Goal: Task Accomplishment & Management: Use online tool/utility

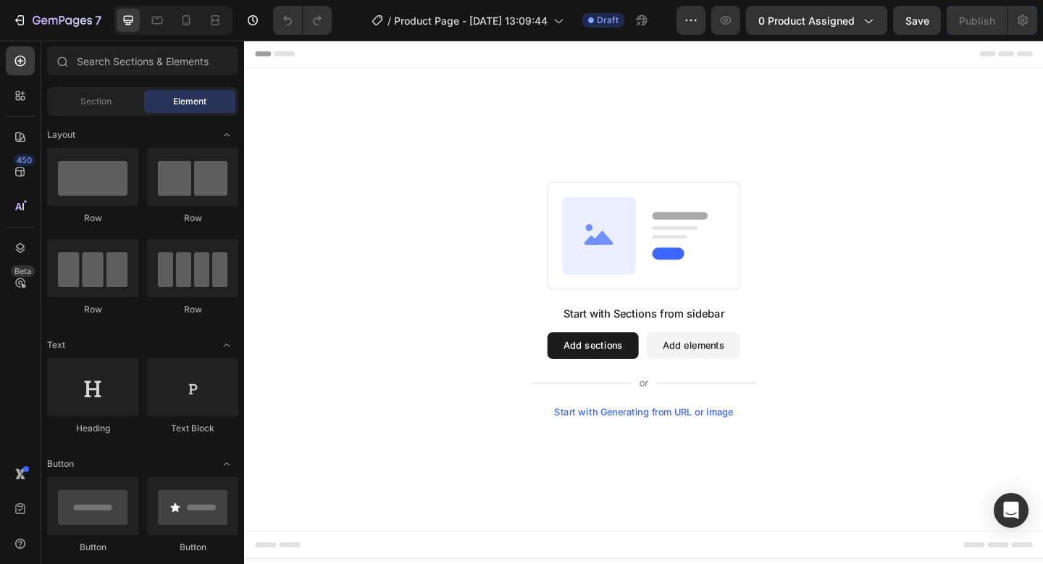
click at [496, 256] on div "Start with Sections from sidebar Add sections Add elements Start with Generatin…" at bounding box center [678, 322] width 765 height 256
click at [739, 392] on div "Start with Sections from sidebar Add sections Add elements Start with Generatin…" at bounding box center [678, 390] width 245 height 122
click at [740, 378] on button "Add elements" at bounding box center [733, 372] width 102 height 29
click at [745, 377] on button "Add elements" at bounding box center [733, 372] width 102 height 29
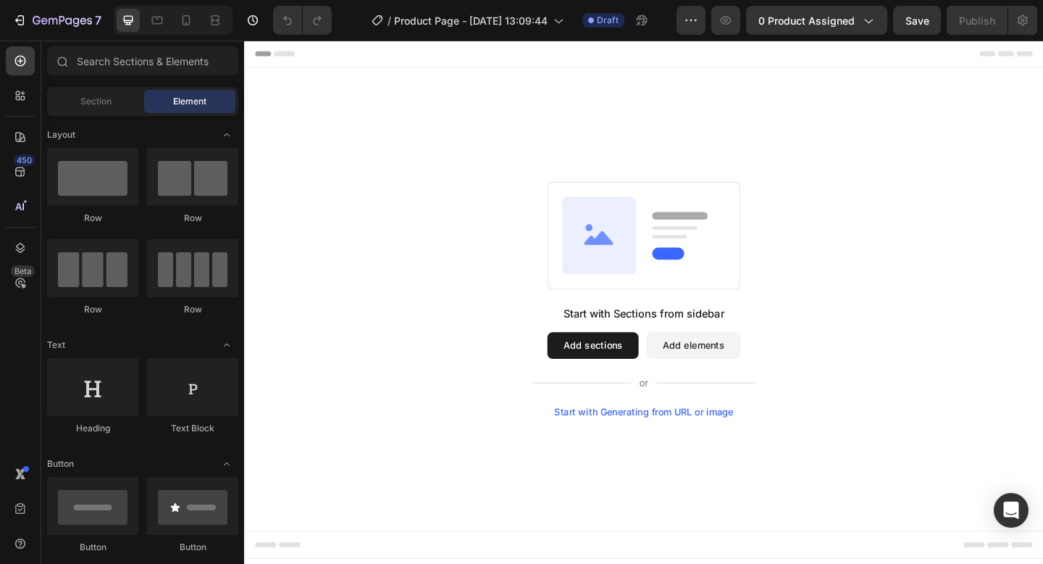
click at [614, 390] on div "Start with Sections from sidebar Add sections Add elements Start with Generatin…" at bounding box center [678, 390] width 245 height 122
click at [616, 374] on button "Add sections" at bounding box center [623, 372] width 99 height 29
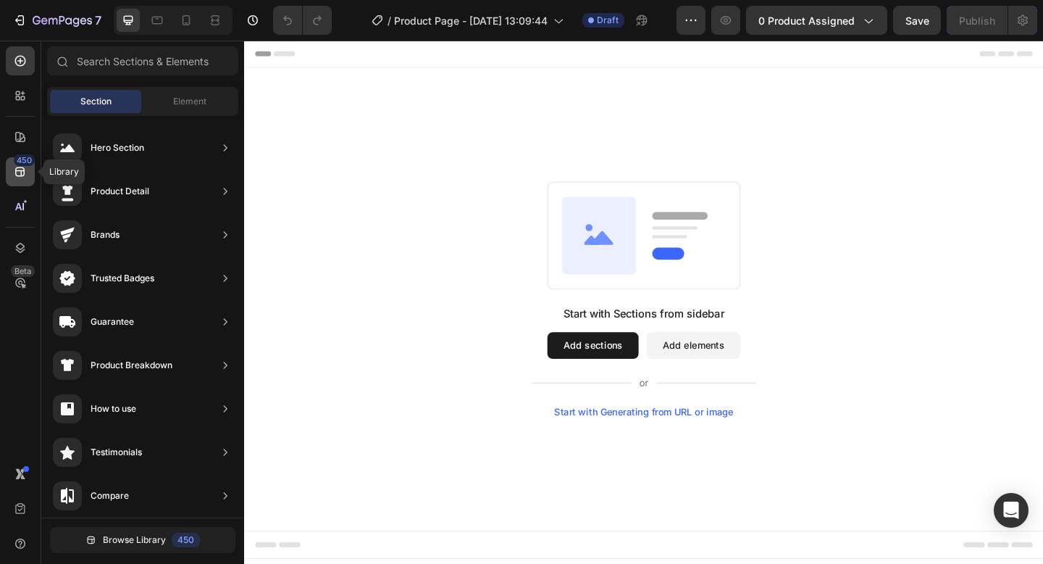
click at [18, 177] on icon at bounding box center [20, 171] width 14 height 14
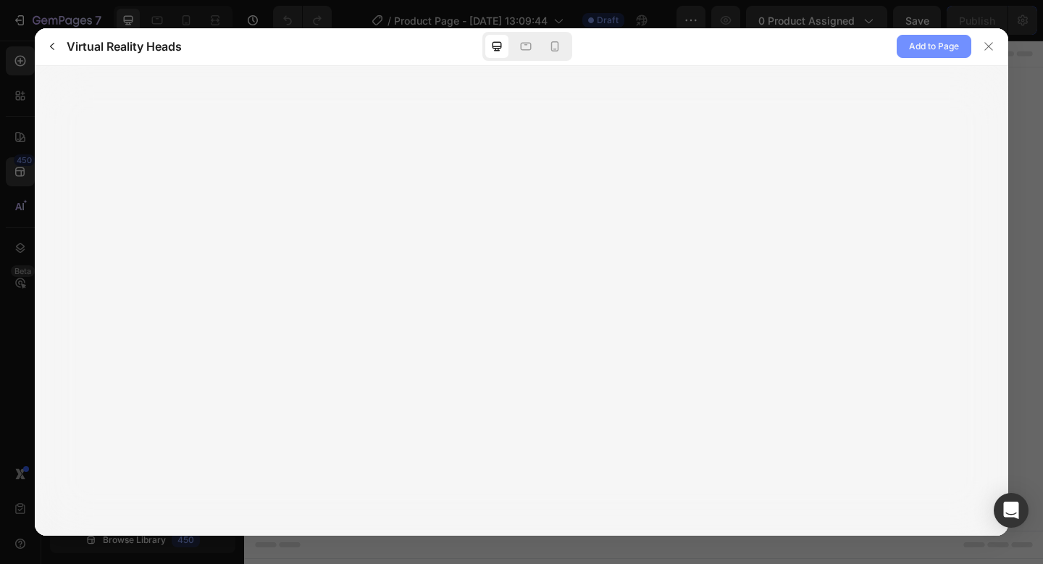
click at [946, 43] on span "Add to Page" at bounding box center [934, 46] width 50 height 17
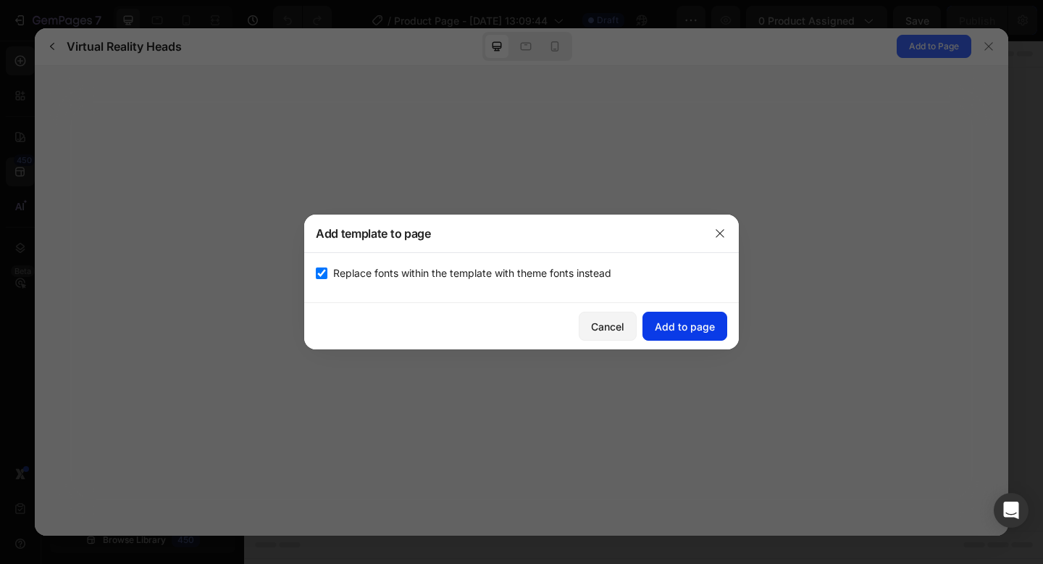
click at [692, 338] on button "Add to page" at bounding box center [685, 325] width 85 height 29
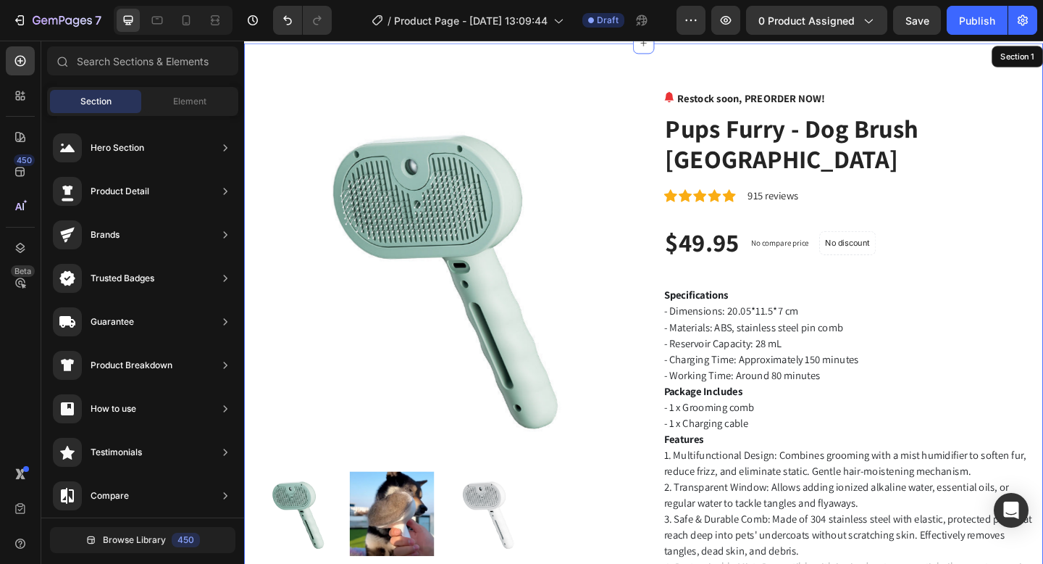
scroll to position [30, 0]
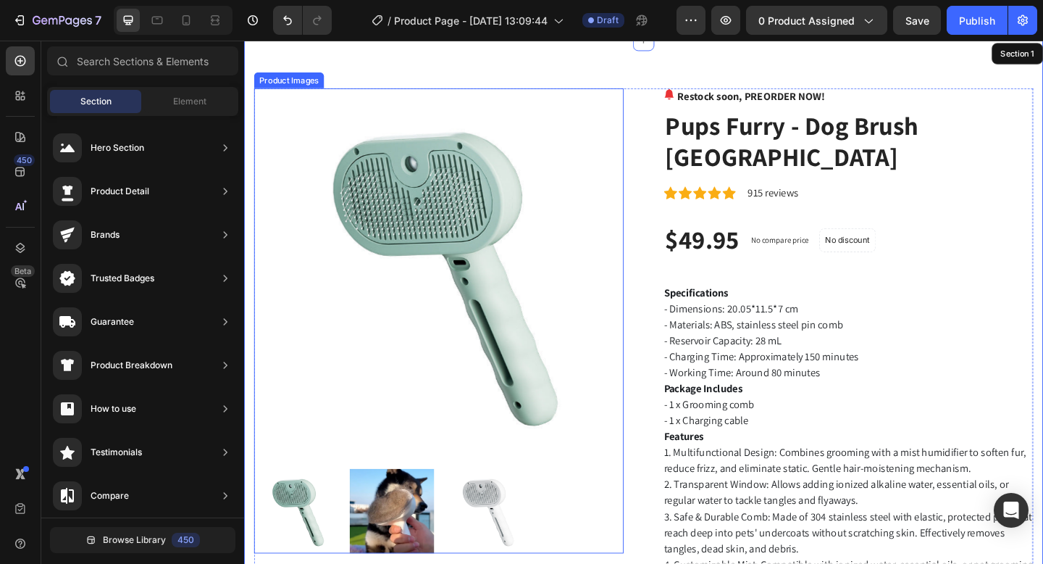
click at [599, 174] on img at bounding box center [456, 294] width 402 height 402
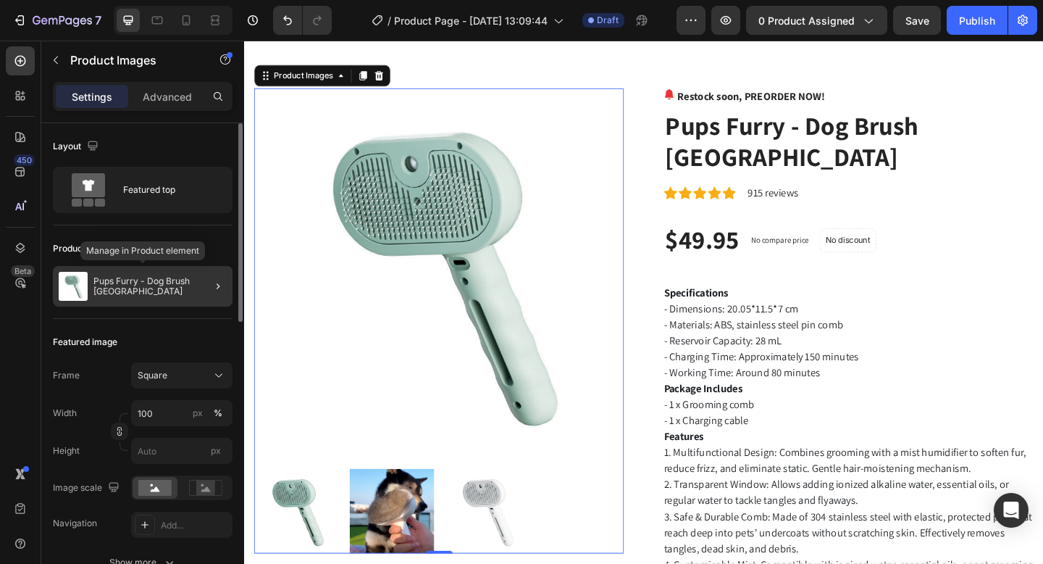
click at [70, 283] on img at bounding box center [73, 286] width 29 height 29
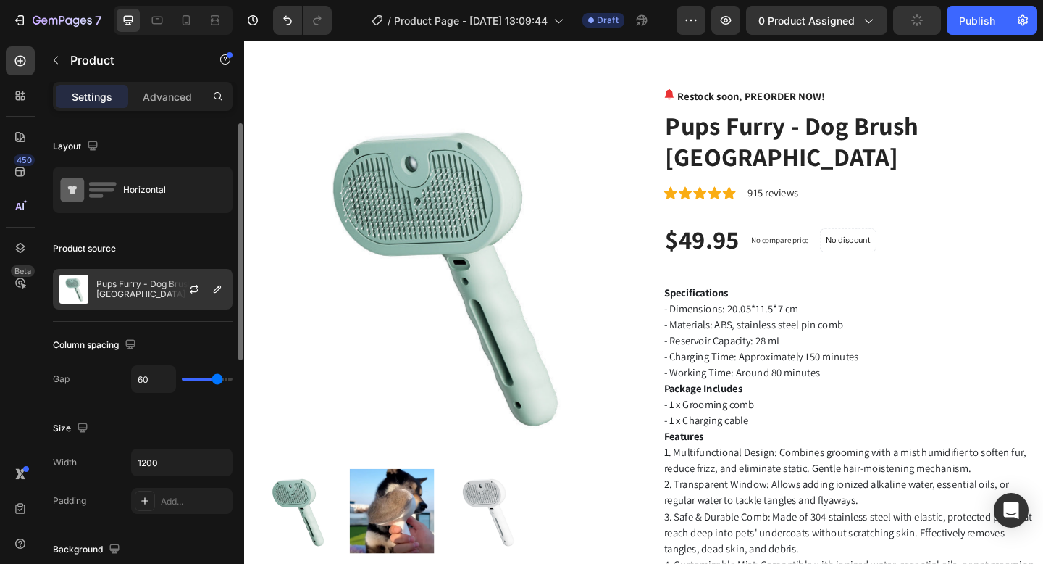
click at [156, 283] on p "Pups Furry - Dog Brush [GEOGRAPHIC_DATA]" at bounding box center [161, 289] width 130 height 20
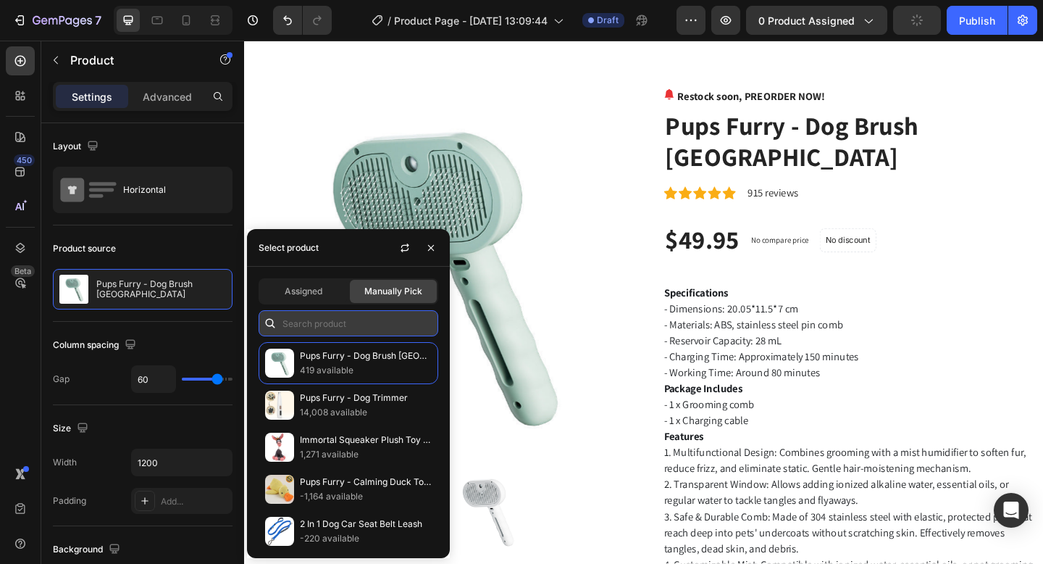
click at [338, 327] on input "text" at bounding box center [349, 323] width 180 height 26
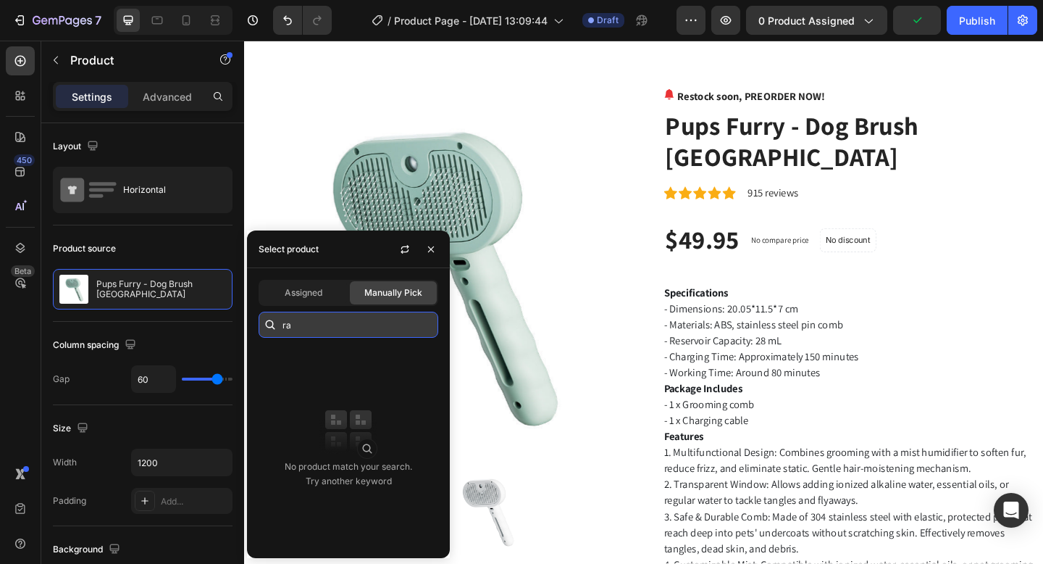
type input "r"
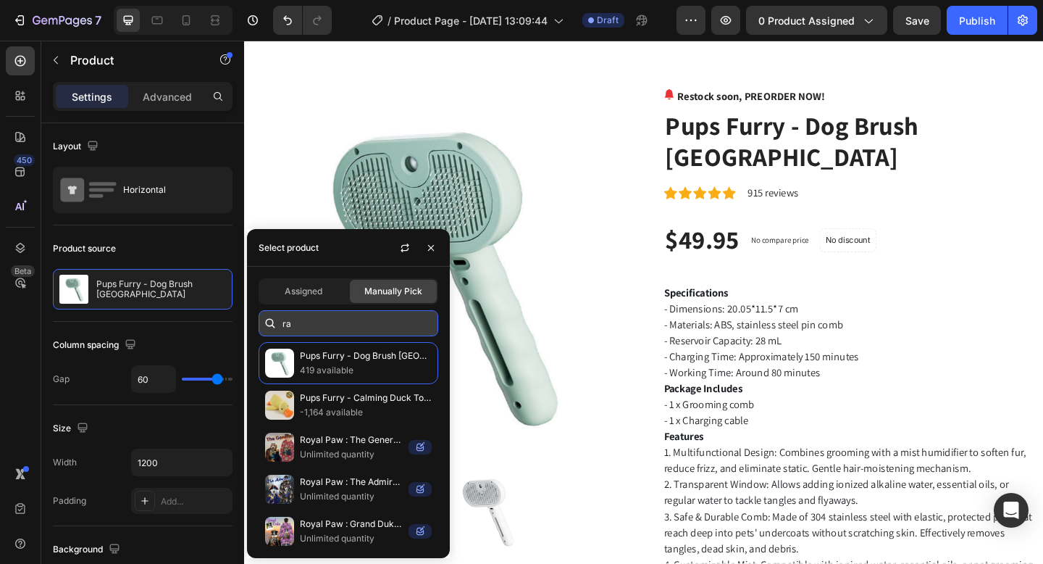
type input "r"
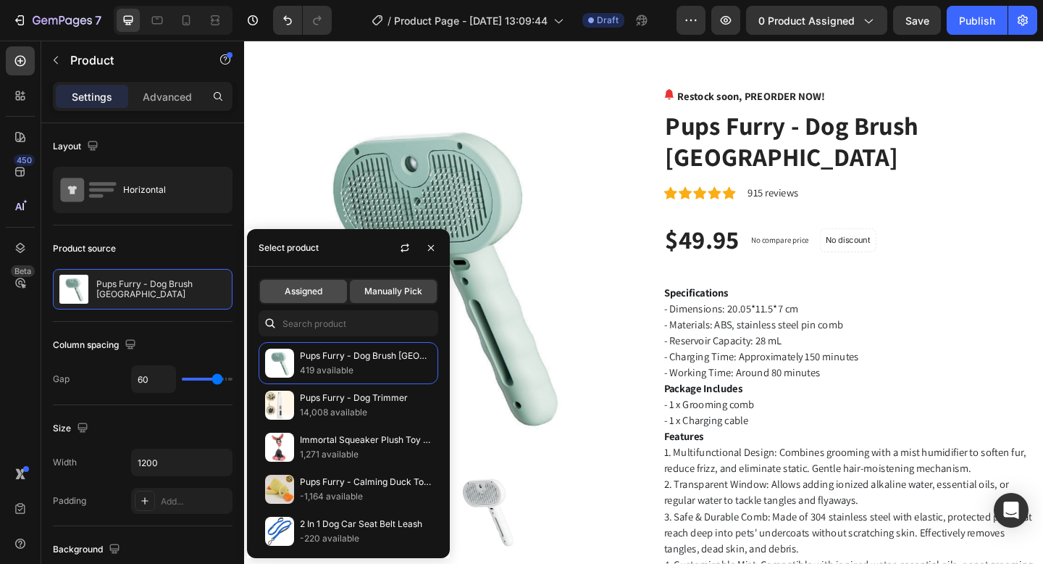
click at [291, 286] on span "Assigned" at bounding box center [304, 291] width 38 height 13
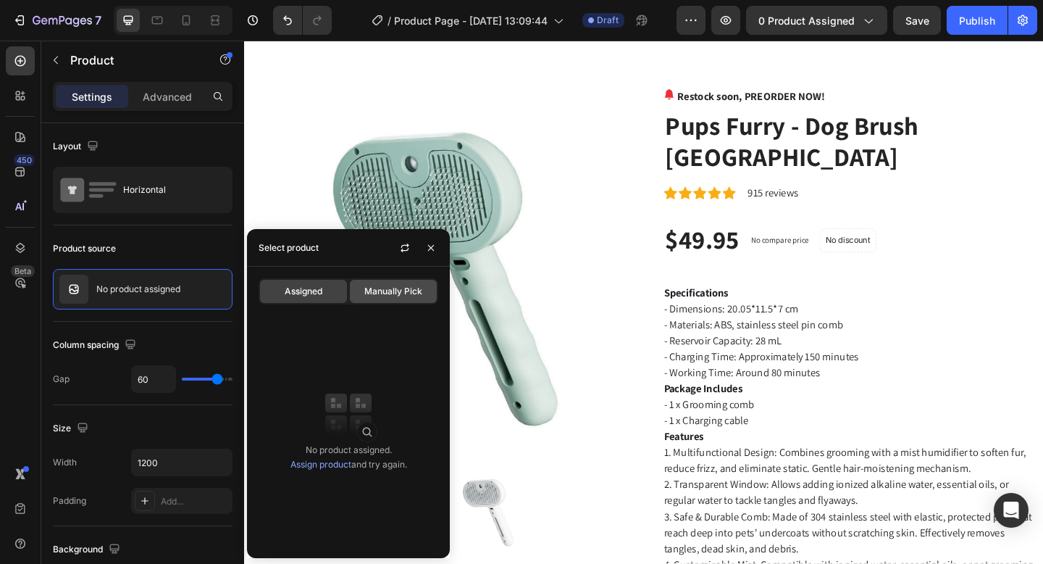
click at [367, 290] on span "Manually Pick" at bounding box center [393, 291] width 58 height 13
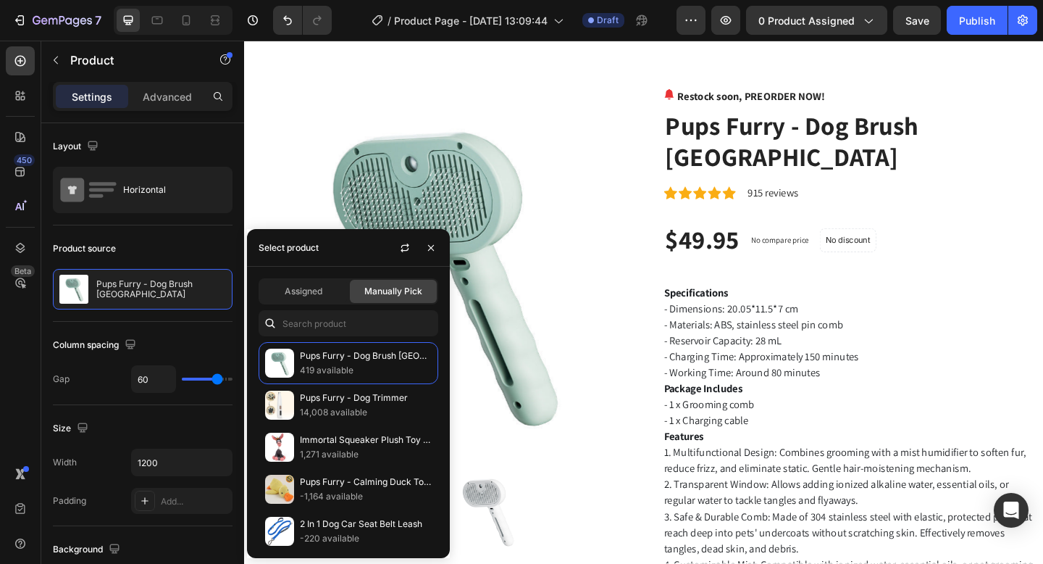
click at [361, 337] on div "Assigned Manually Pick Pups Furry - Dog Brush Australia 419 available Pups Furr…" at bounding box center [348, 412] width 203 height 291
click at [361, 336] on div "Assigned Manually Pick Pups Furry - Dog Brush Australia 419 available Pups Furr…" at bounding box center [348, 412] width 203 height 291
click at [361, 332] on input "text" at bounding box center [349, 323] width 180 height 26
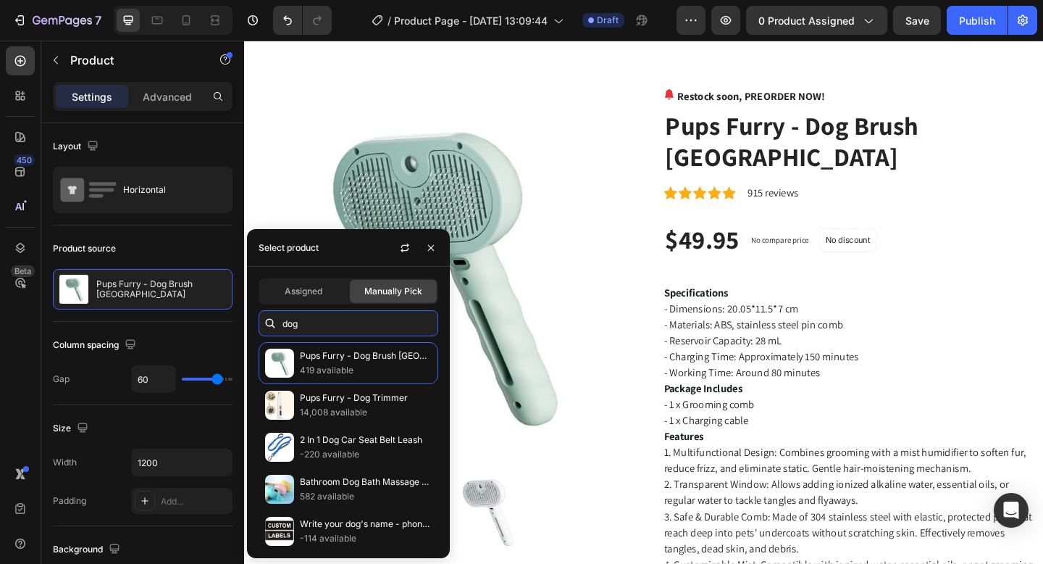
type input "dog"
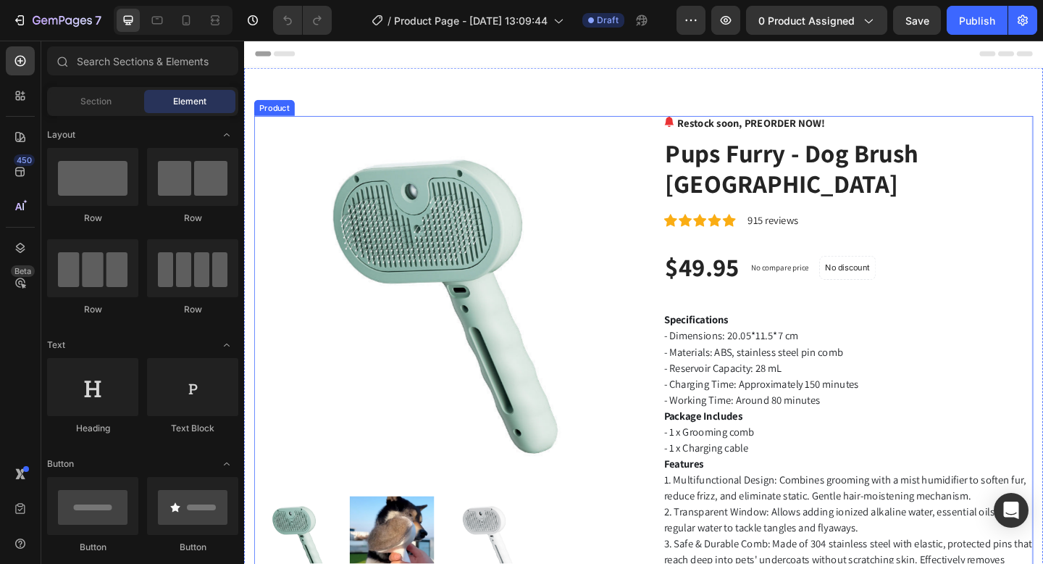
click at [564, 238] on img at bounding box center [456, 323] width 402 height 402
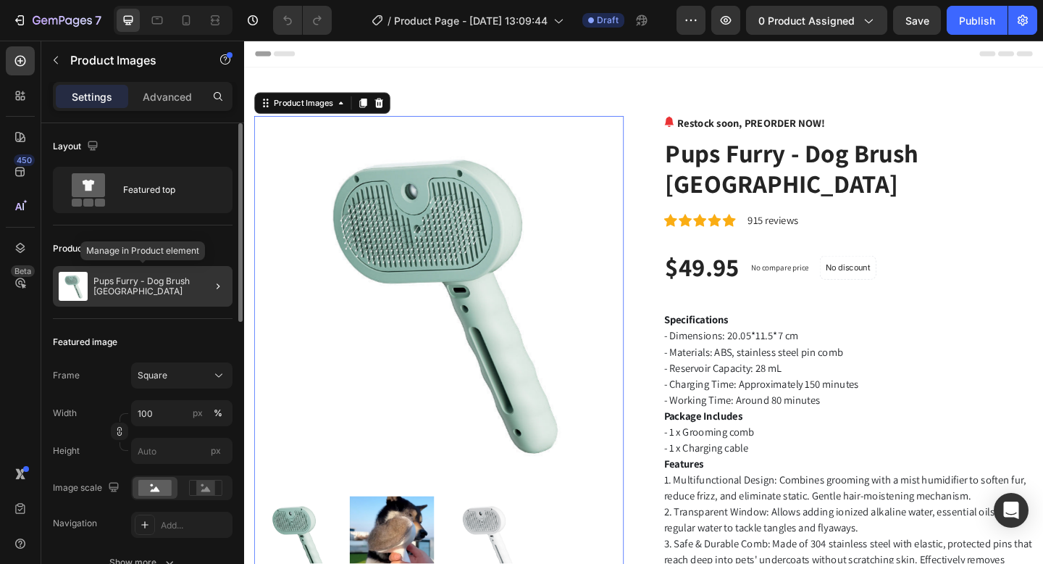
click at [170, 296] on p "Pups Furry - Dog Brush [GEOGRAPHIC_DATA]" at bounding box center [159, 286] width 133 height 20
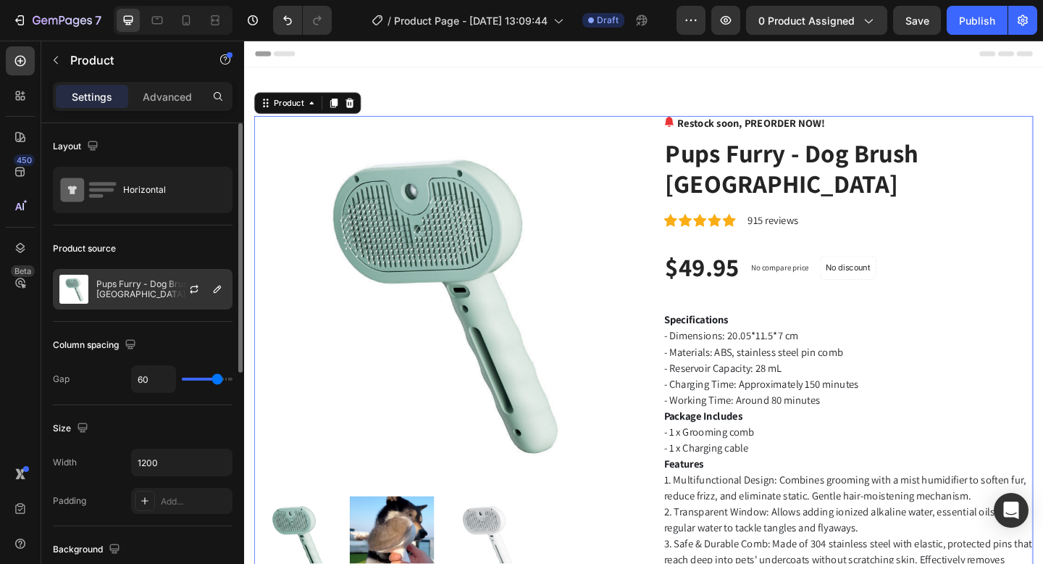
click at [151, 296] on p "Pups Furry - Dog Brush [GEOGRAPHIC_DATA]" at bounding box center [161, 289] width 130 height 20
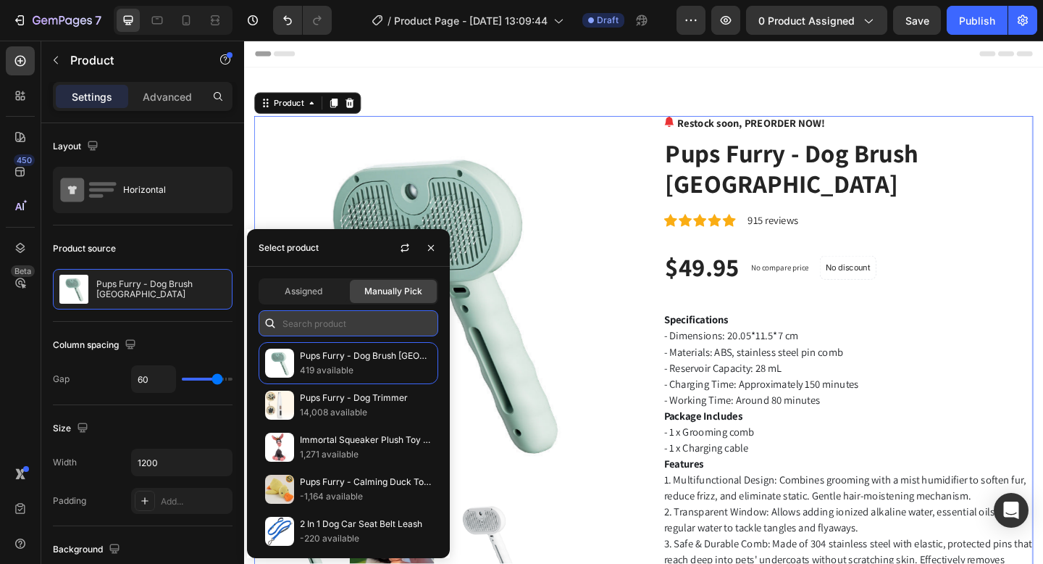
click at [291, 318] on input "text" at bounding box center [349, 323] width 180 height 26
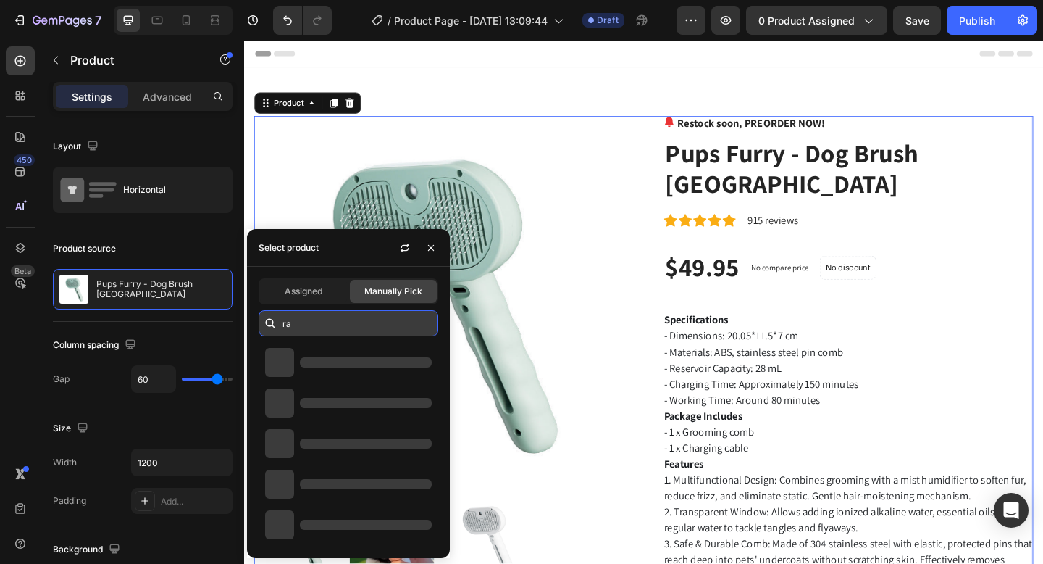
type input "r"
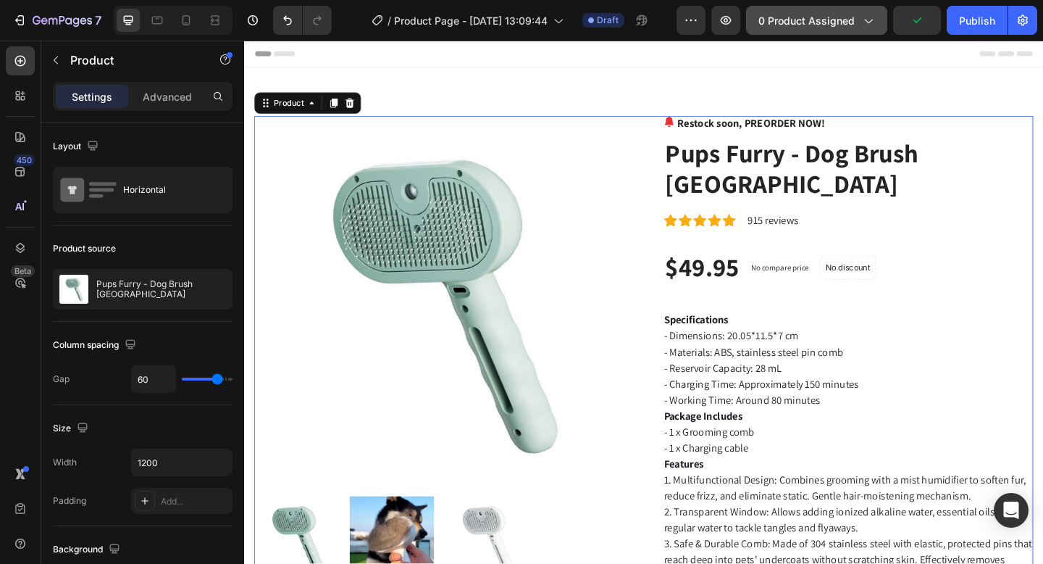
click at [841, 13] on span "0 product assigned" at bounding box center [806, 20] width 96 height 15
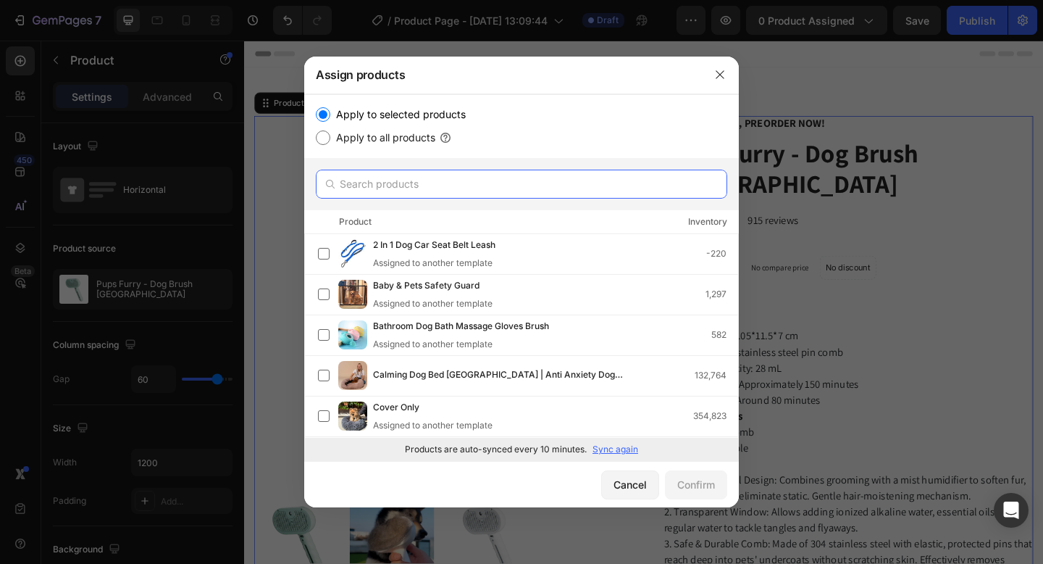
click at [547, 176] on input "text" at bounding box center [521, 184] width 411 height 29
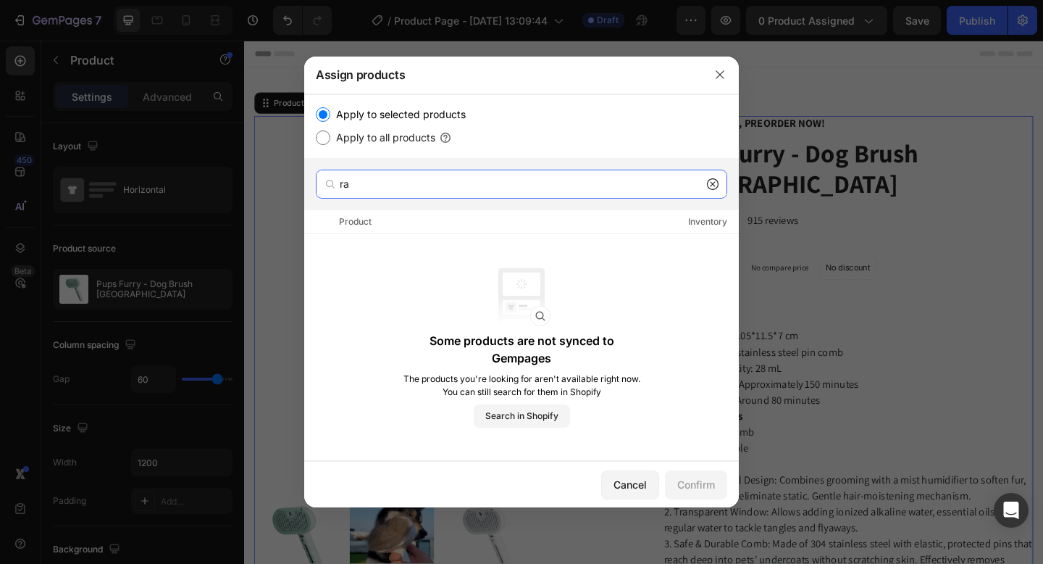
type input "r"
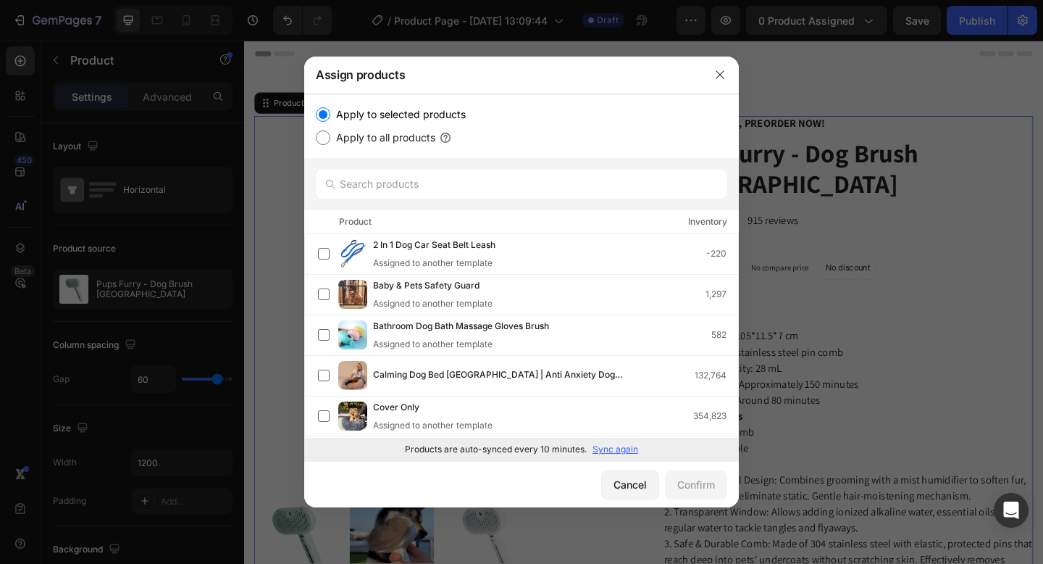
click at [622, 448] on p "Sync again" at bounding box center [616, 449] width 46 height 13
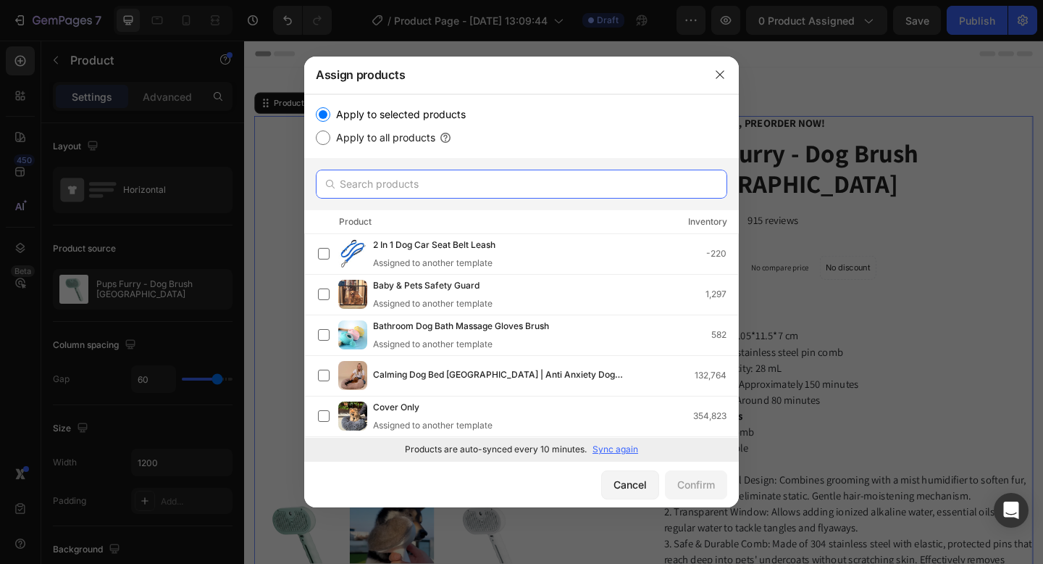
click at [372, 185] on input "text" at bounding box center [521, 184] width 411 height 29
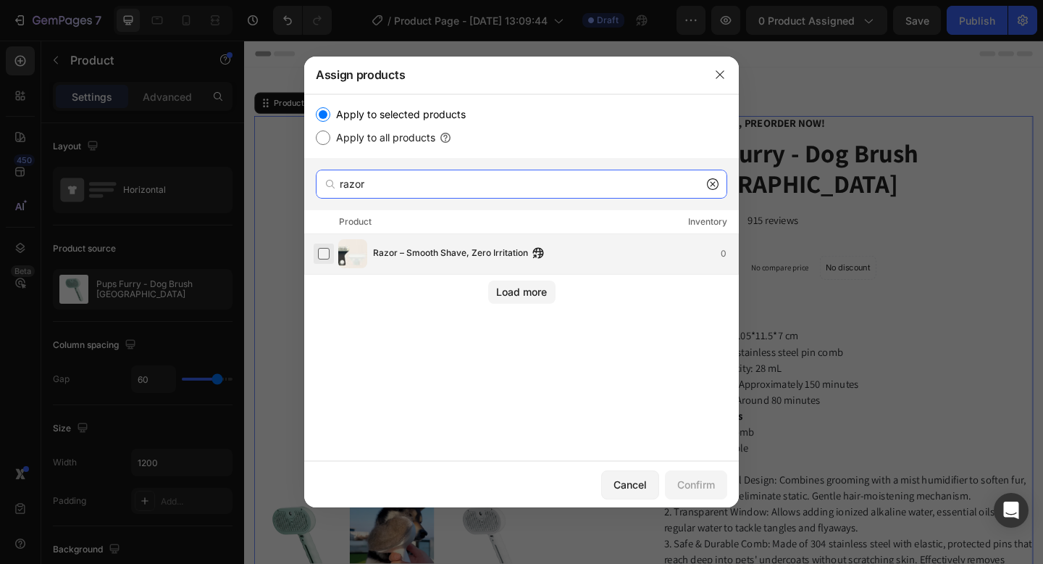
type input "razor"
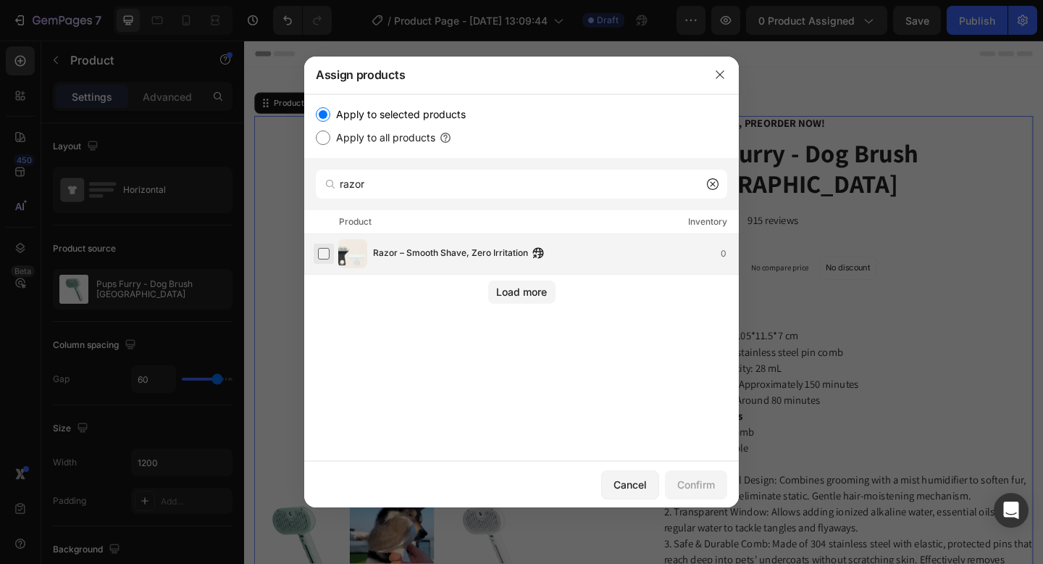
click at [321, 258] on label at bounding box center [324, 254] width 12 height 12
click at [708, 488] on div "Confirm" at bounding box center [696, 484] width 38 height 15
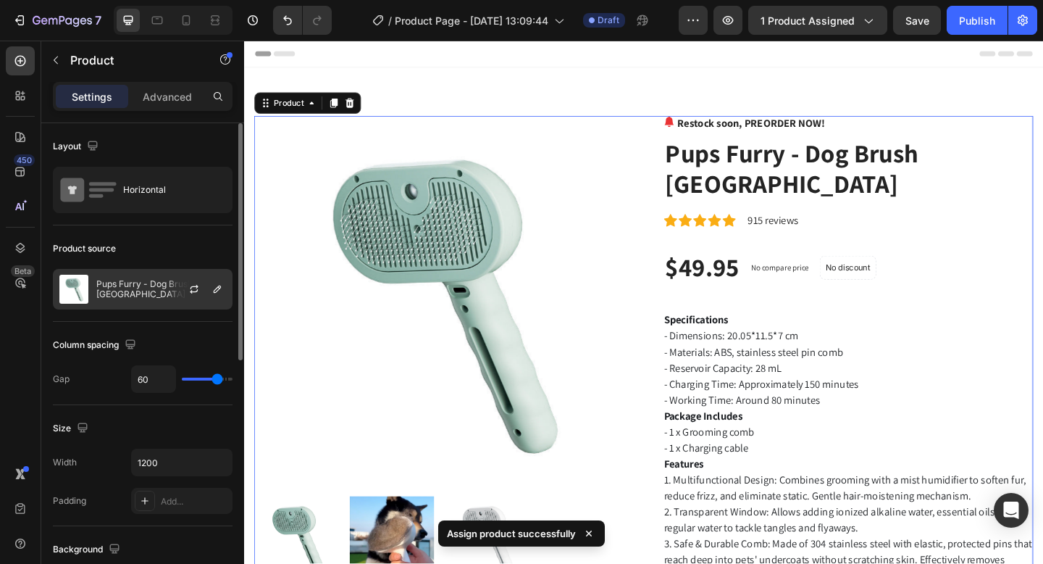
click at [122, 293] on p "Pups Furry - Dog Brush [GEOGRAPHIC_DATA]" at bounding box center [161, 289] width 130 height 20
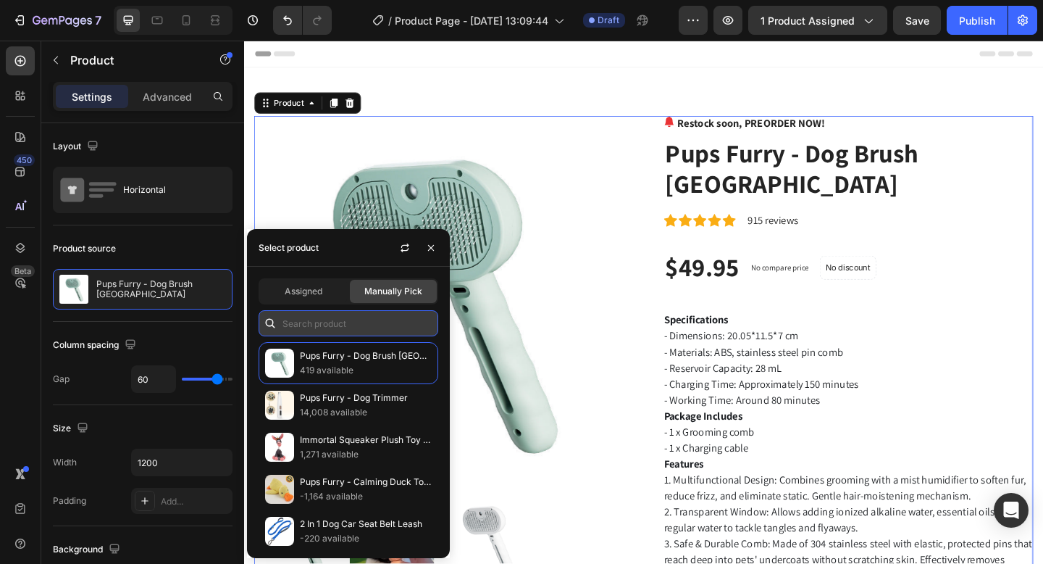
click at [292, 314] on input "text" at bounding box center [349, 323] width 180 height 26
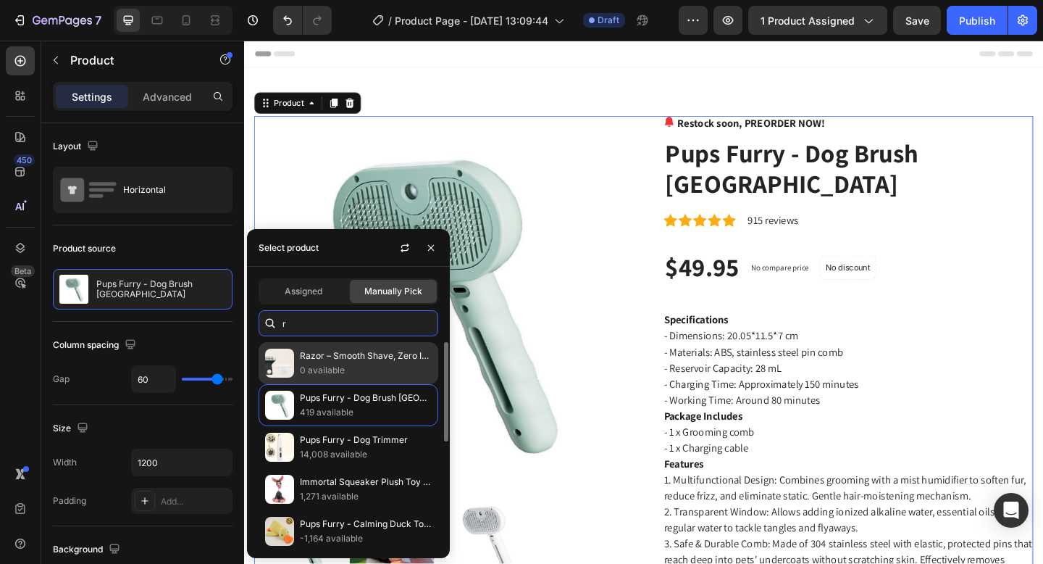
type input "r"
click at [323, 361] on p "Razor – Smooth Shave, Zero Irritation" at bounding box center [366, 355] width 132 height 14
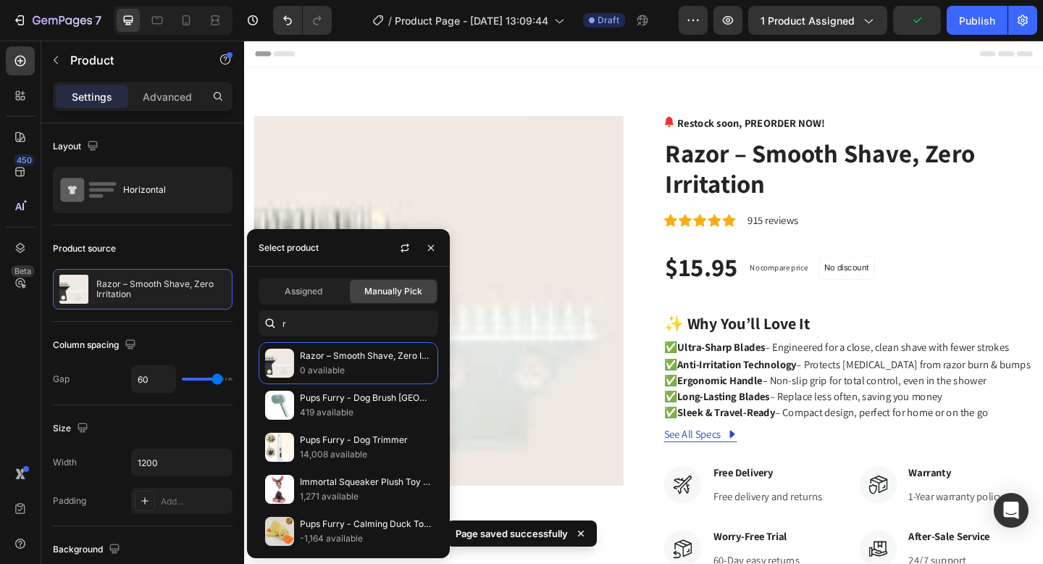
click at [622, 64] on div "Header" at bounding box center [679, 55] width 846 height 29
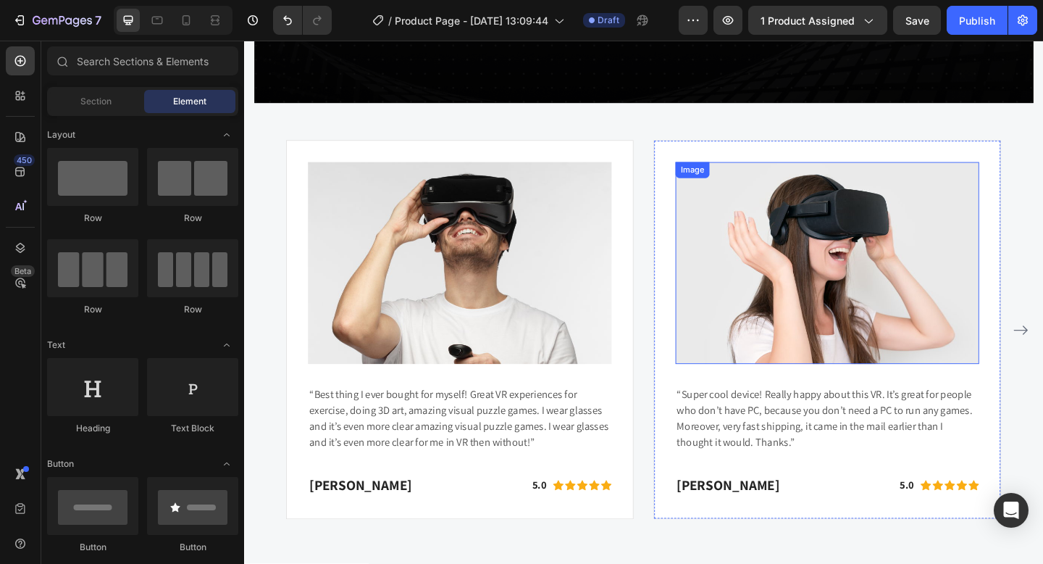
scroll to position [3596, 0]
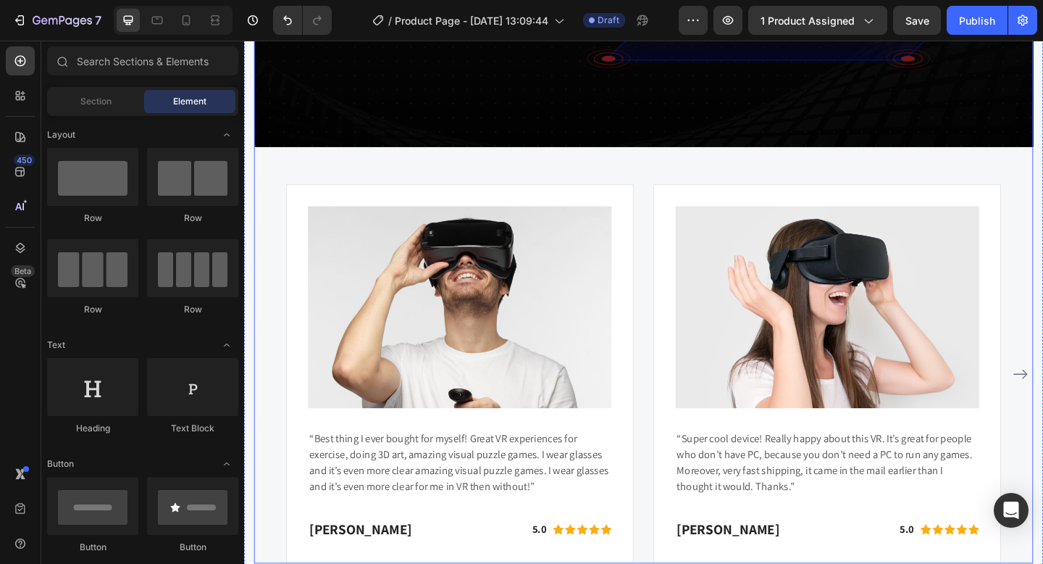
click at [399, 182] on div "Video Image “Best thing I ever bought for myself! Great VR experiences for exer…" at bounding box center [679, 144] width 848 height 929
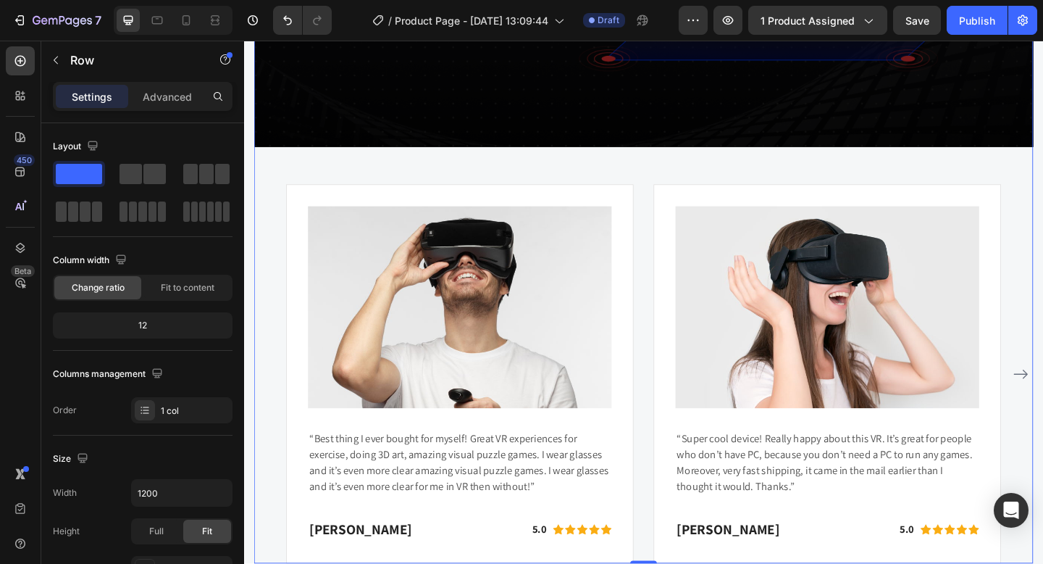
click at [409, 181] on div "Video Image “Best thing I ever bought for myself! Great VR experiences for exer…" at bounding box center [679, 144] width 848 height 929
click at [271, 229] on div "Image “Best thing I ever bought for myself! Great VR experiences for exercise, …" at bounding box center [679, 403] width 848 height 412
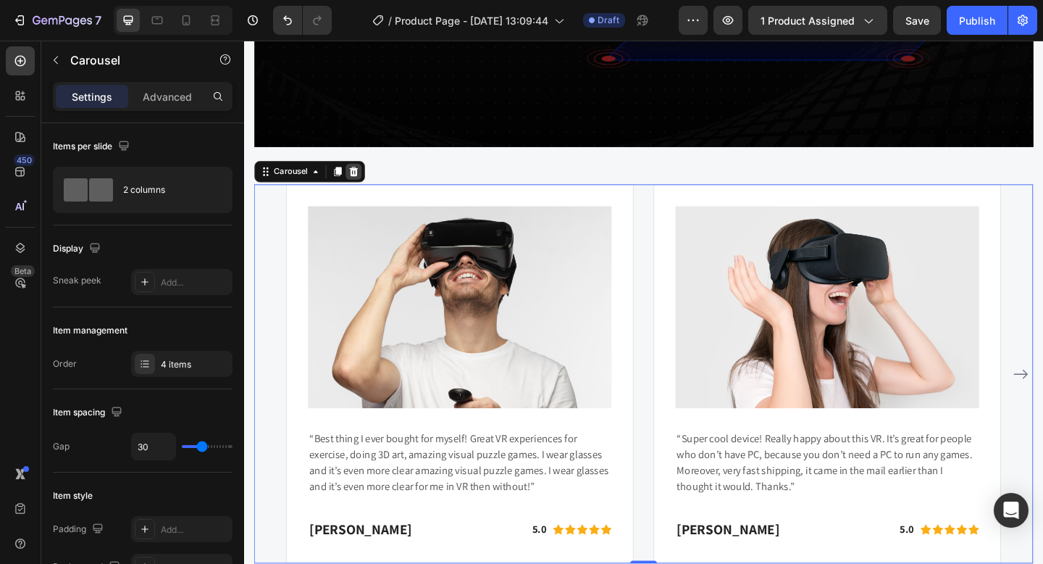
click at [356, 184] on div at bounding box center [362, 183] width 17 height 17
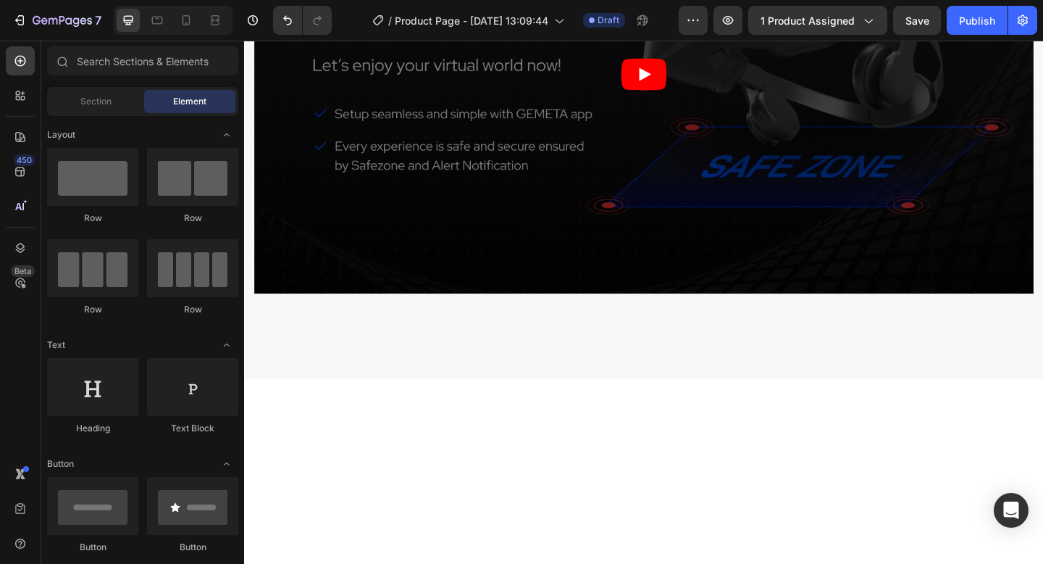
scroll to position [2905, 0]
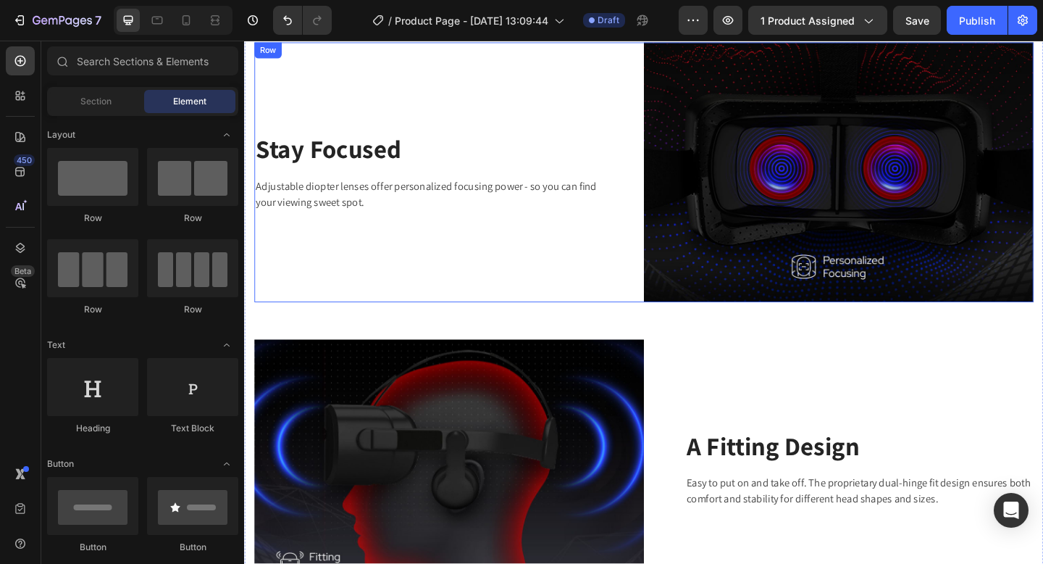
scroll to position [2226, 0]
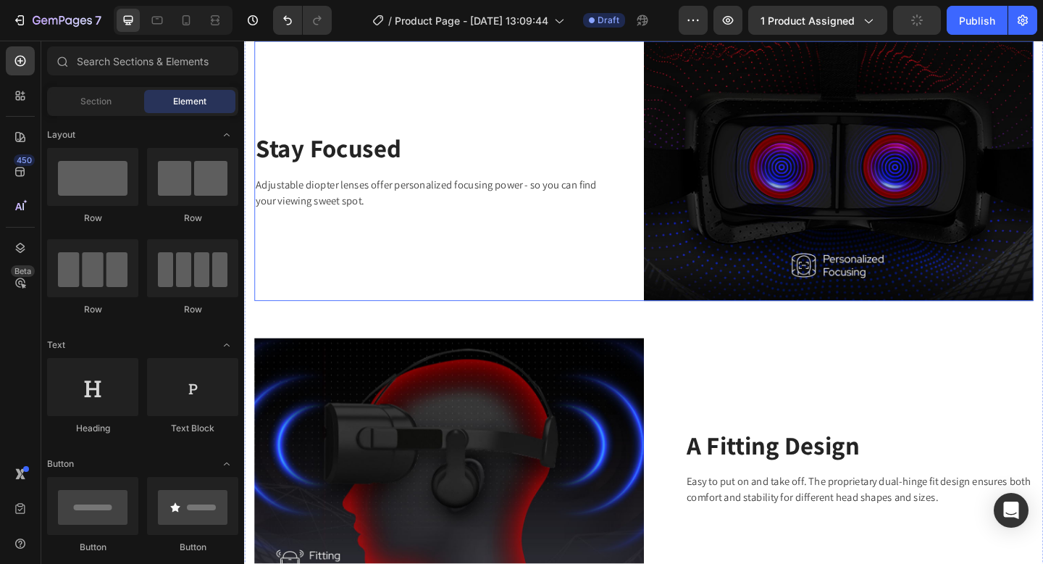
click at [292, 243] on div "Stay Focused Heading Adjustable diopter lenses offer personalized focusing powe…" at bounding box center [467, 182] width 424 height 283
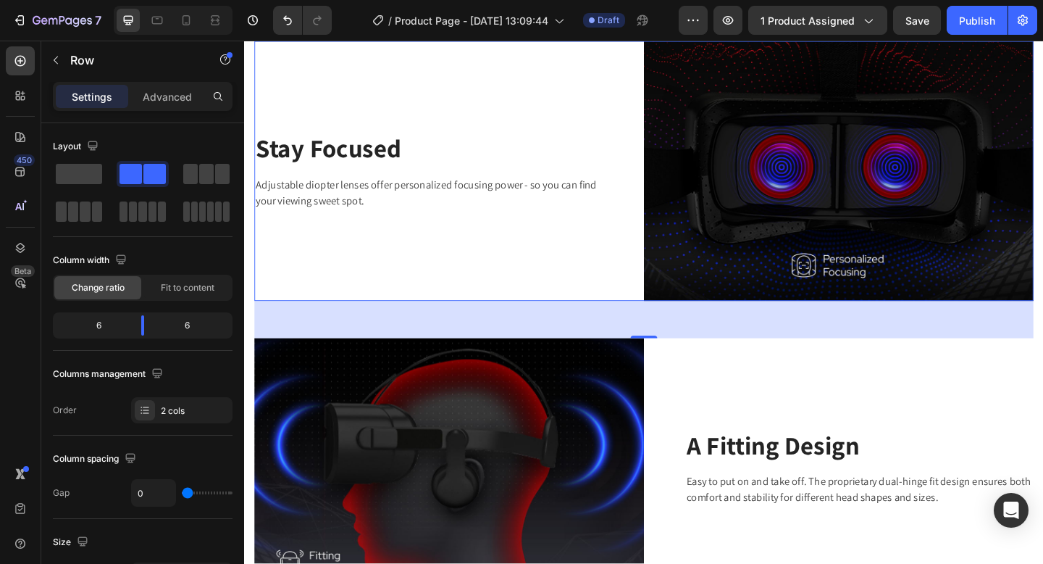
click at [353, 39] on div "Row" at bounding box center [305, 27] width 101 height 23
click at [342, 33] on icon at bounding box center [344, 27] width 9 height 10
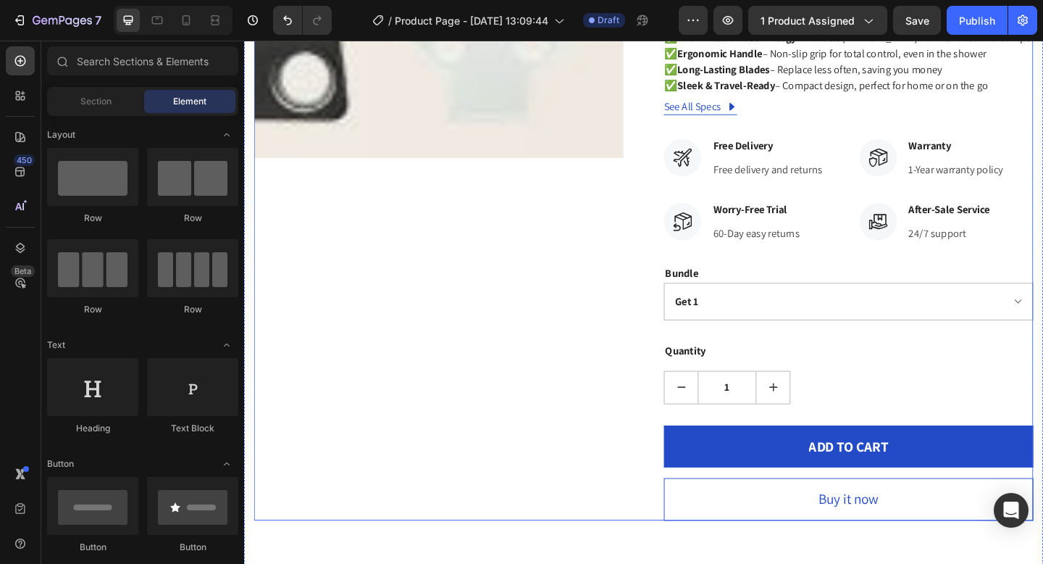
scroll to position [587, 0]
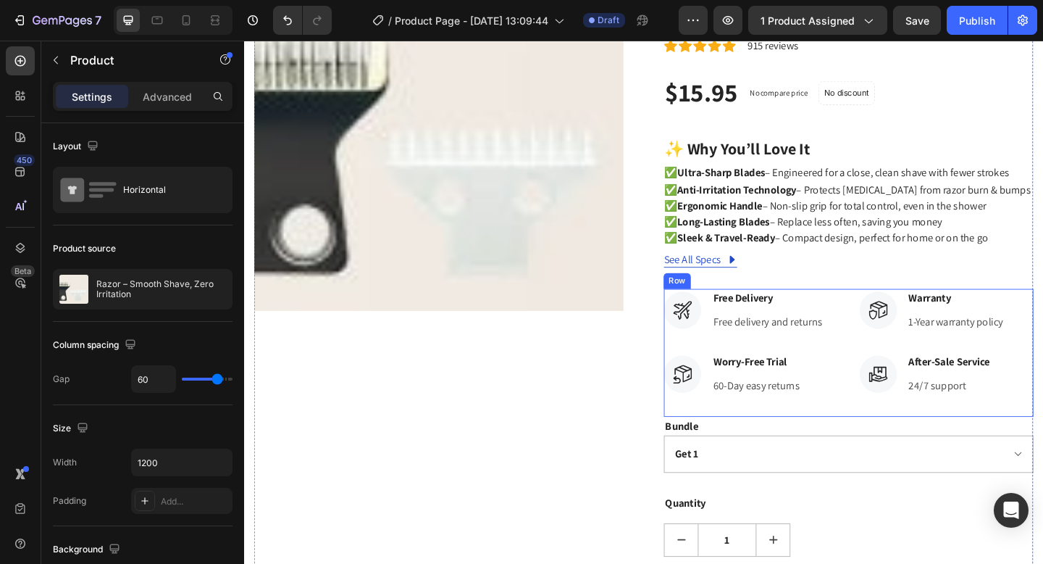
scroll to position [176, 0]
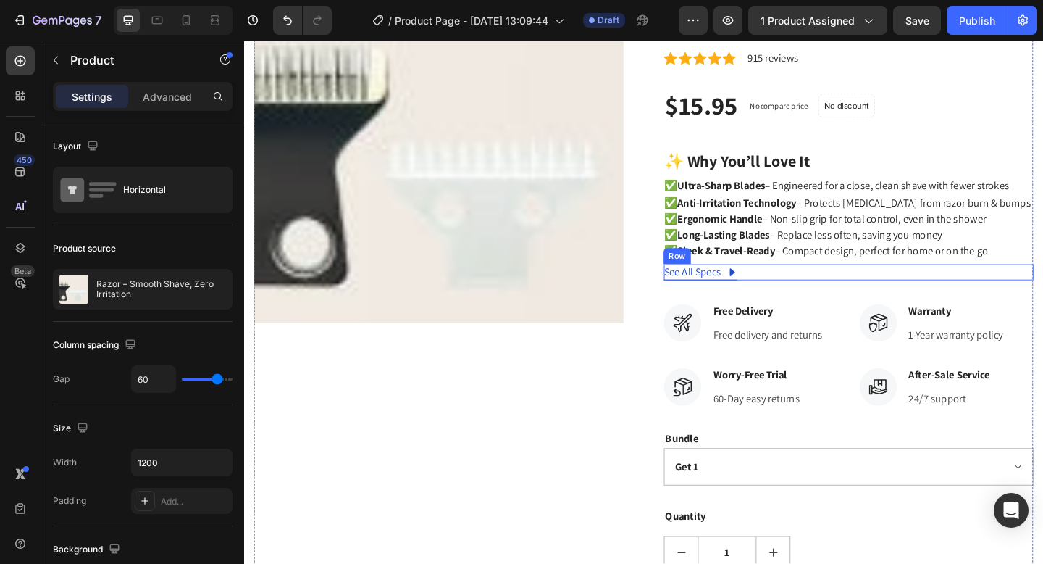
click at [781, 298] on div "See All Specs Button Row" at bounding box center [901, 292] width 402 height 17
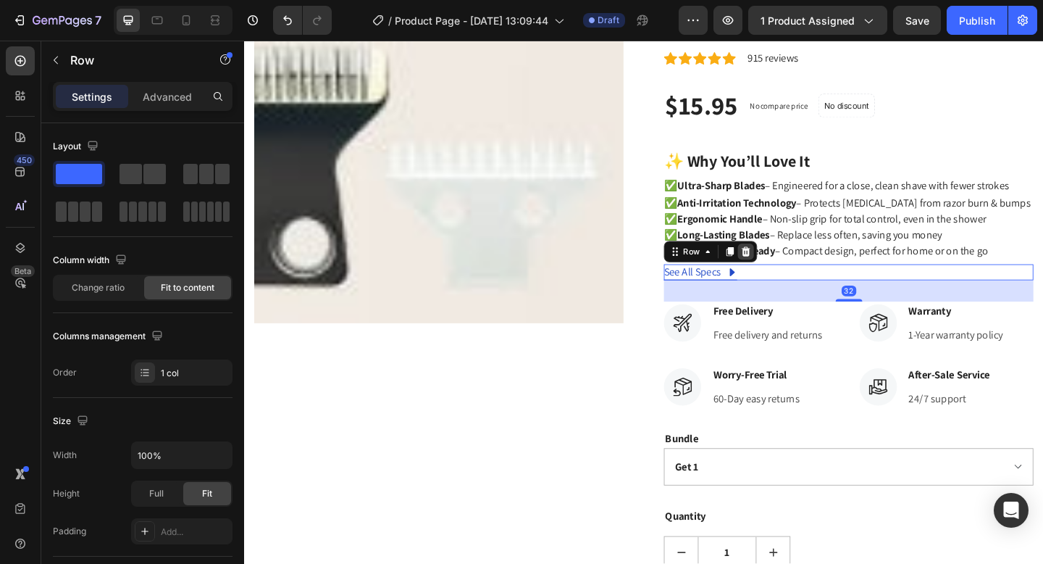
click at [790, 273] on icon at bounding box center [789, 270] width 9 height 10
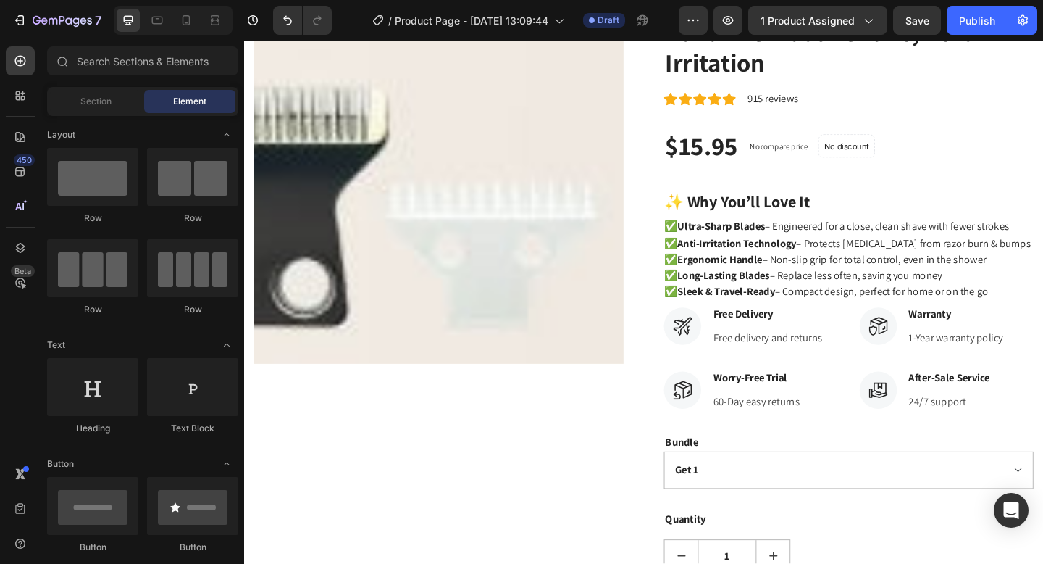
scroll to position [0, 0]
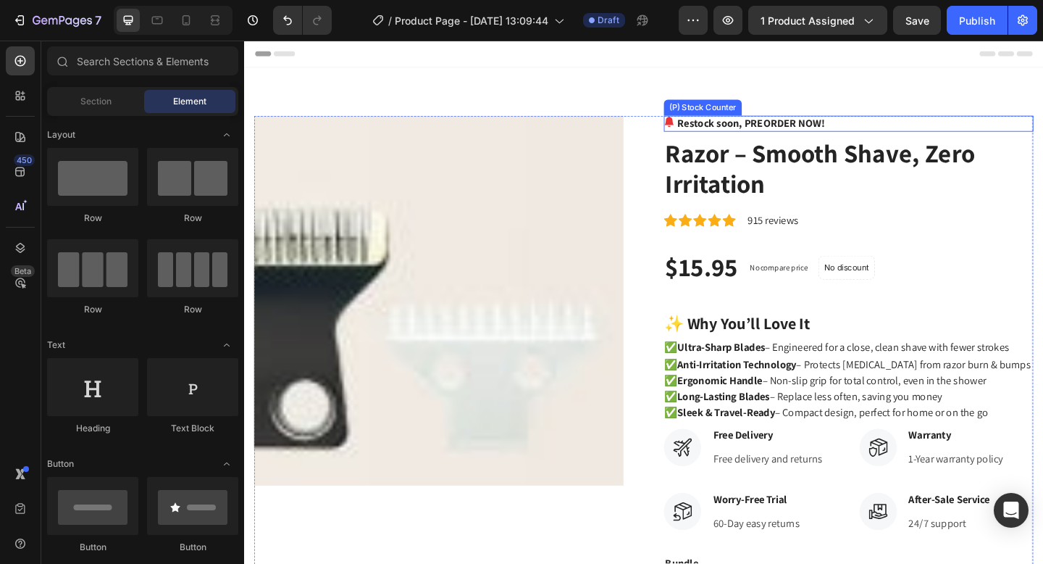
click at [807, 133] on p "Restock soon, PREORDER NOW!" at bounding box center [795, 130] width 161 height 17
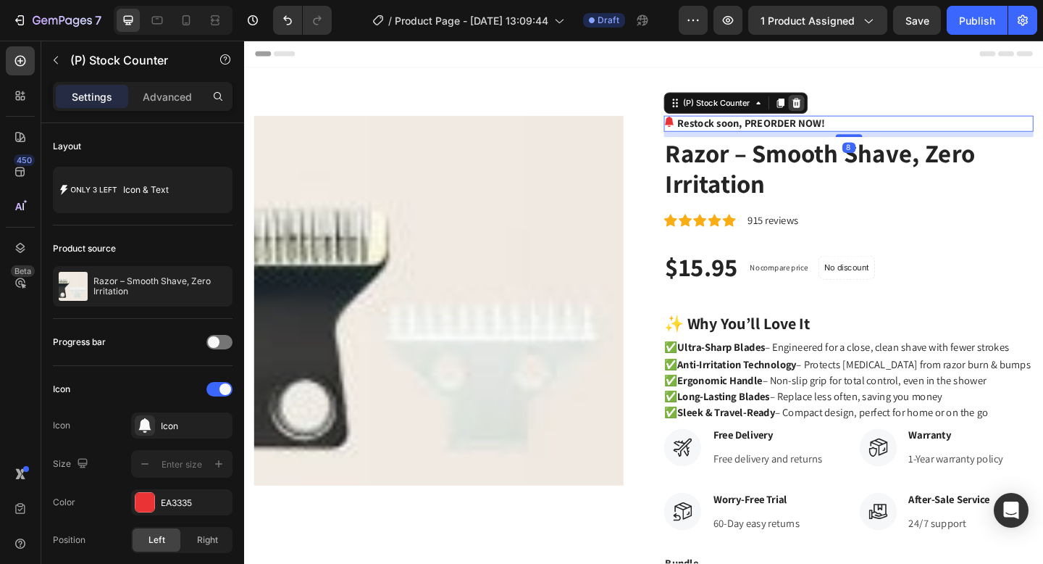
click at [847, 112] on icon at bounding box center [844, 109] width 9 height 10
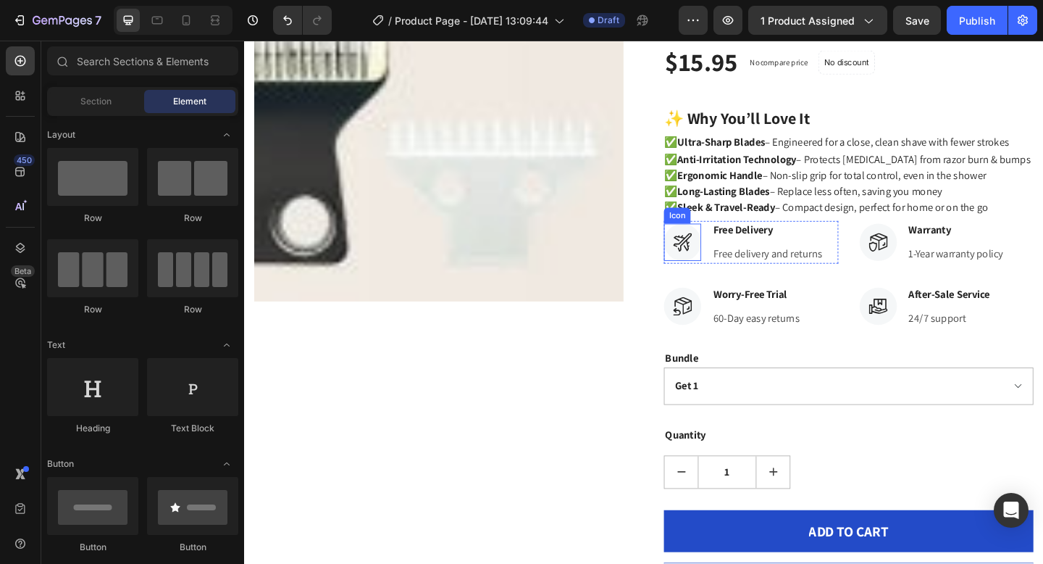
scroll to position [212, 0]
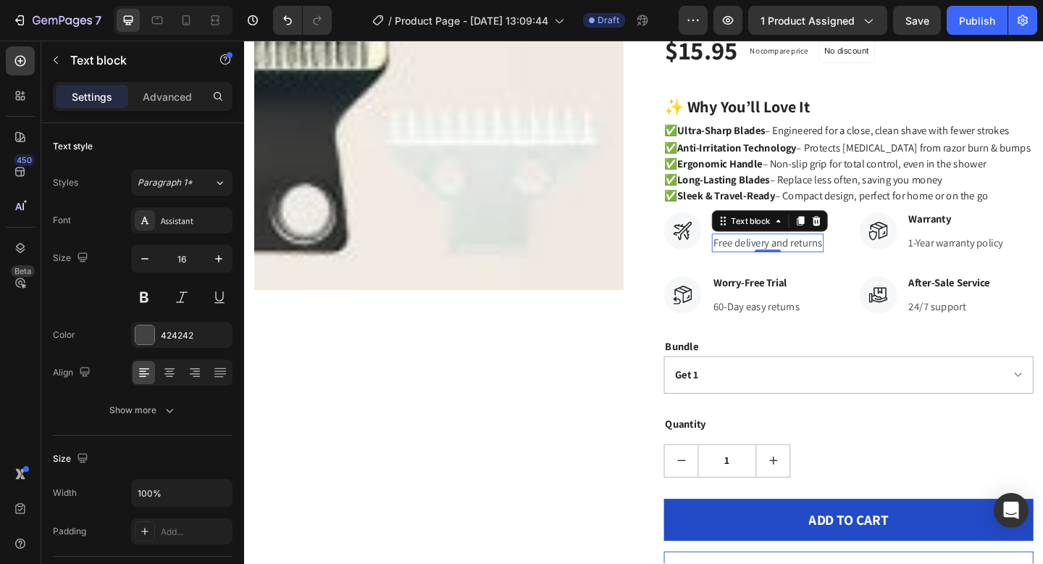
click at [848, 261] on p "Free delivery and returns" at bounding box center [813, 260] width 119 height 17
click at [859, 261] on p "Free delivery and returns" at bounding box center [813, 260] width 119 height 17
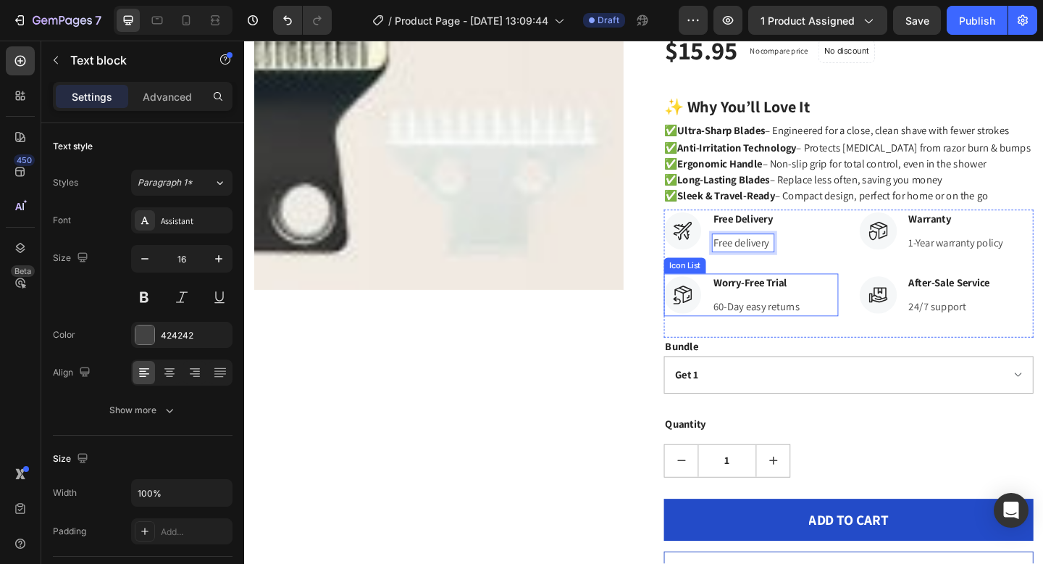
click at [864, 324] on div "Icon Worry-Free Trial Text block 60-Day easy returns Text block" at bounding box center [795, 317] width 190 height 46
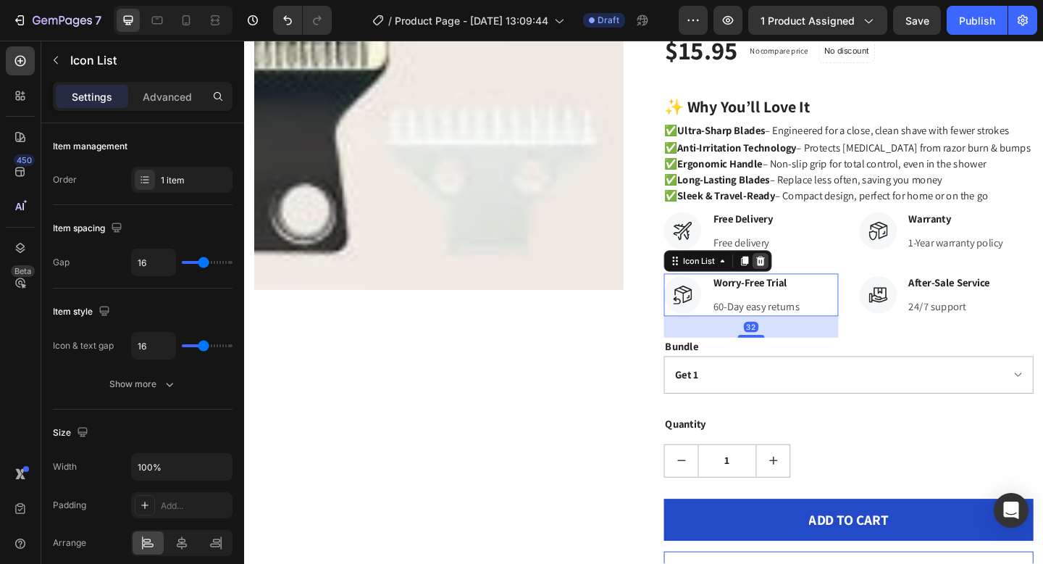
click at [808, 279] on icon at bounding box center [805, 280] width 9 height 10
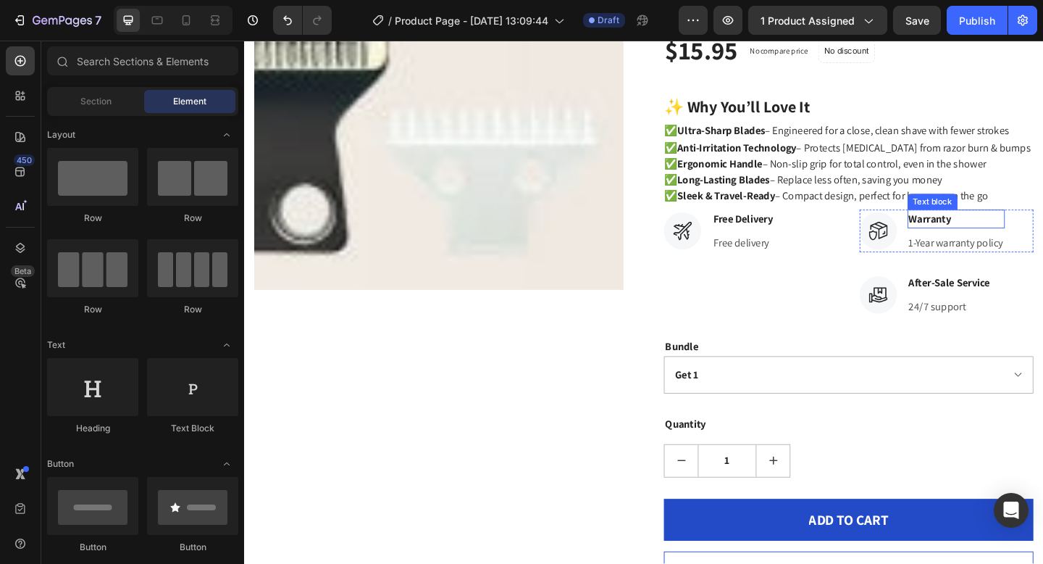
click at [1042, 243] on div "Warranty" at bounding box center [1019, 235] width 106 height 20
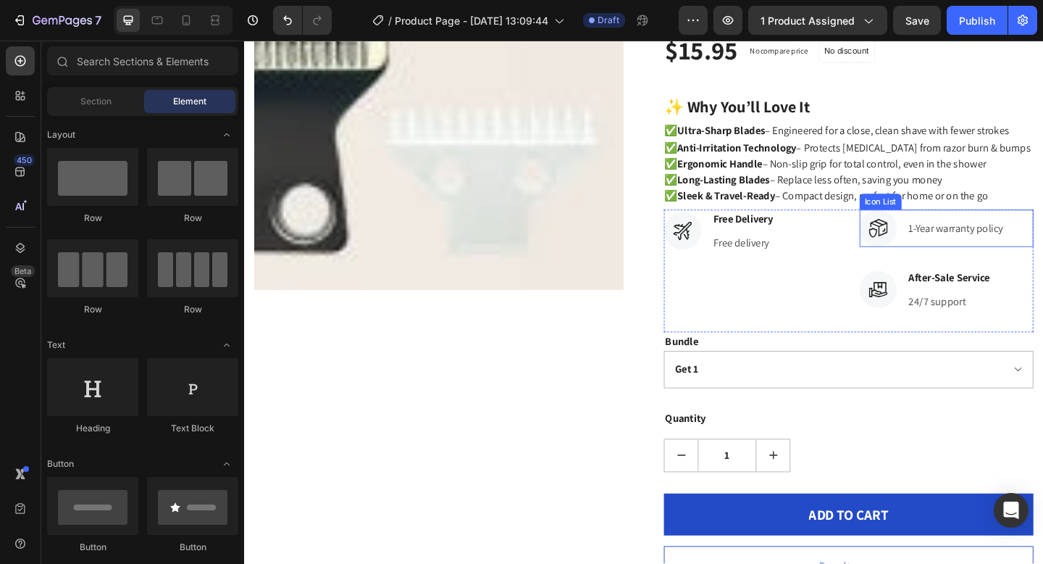
click at [1042, 246] on p "1-Year warranty policy" at bounding box center [1018, 244] width 103 height 17
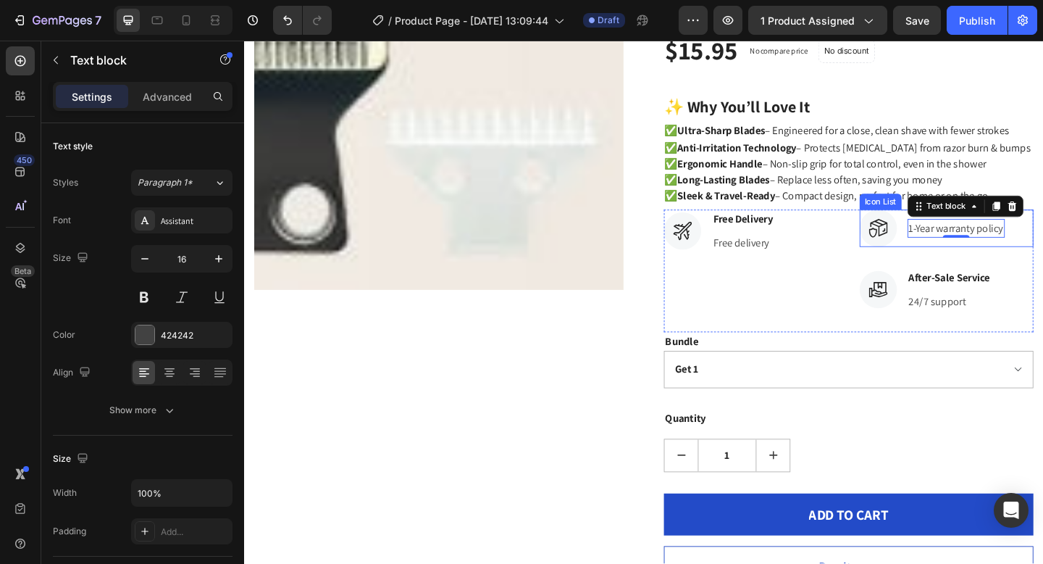
click at [1042, 245] on div "Icon 1-Year warranty policy Text block 0" at bounding box center [1008, 245] width 190 height 41
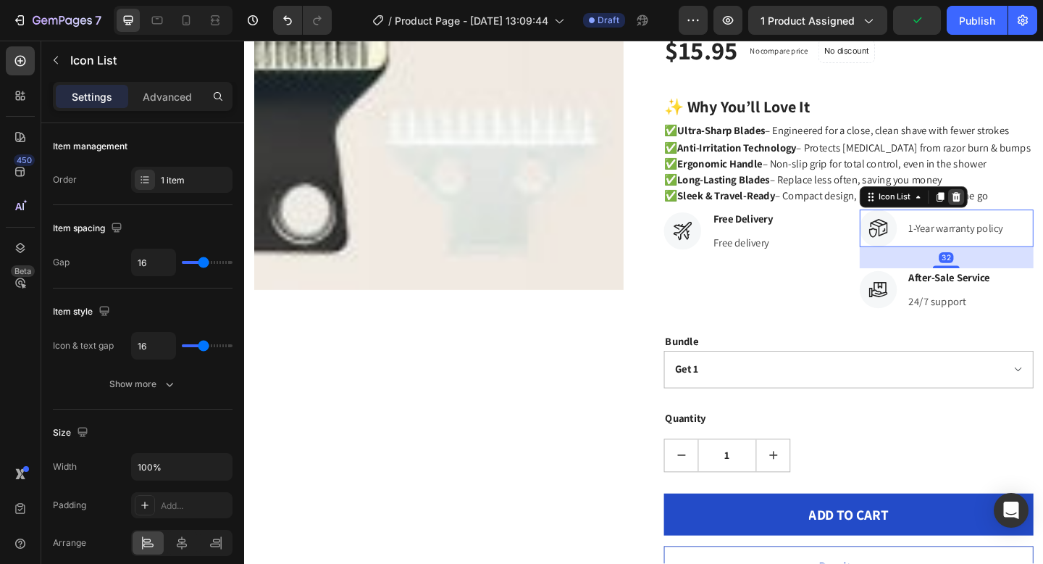
click at [1021, 208] on icon at bounding box center [1017, 211] width 9 height 10
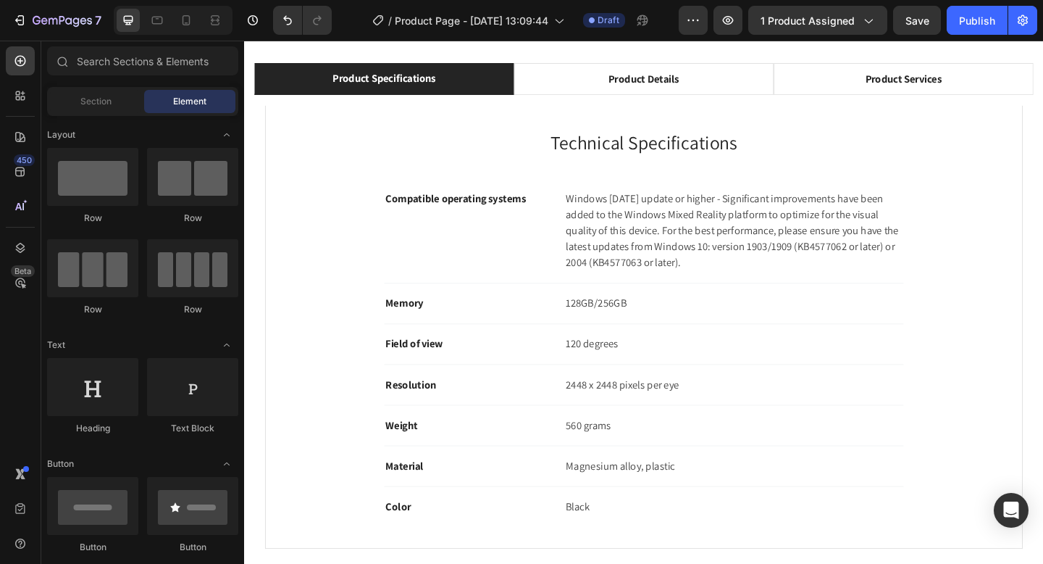
scroll to position [701, 0]
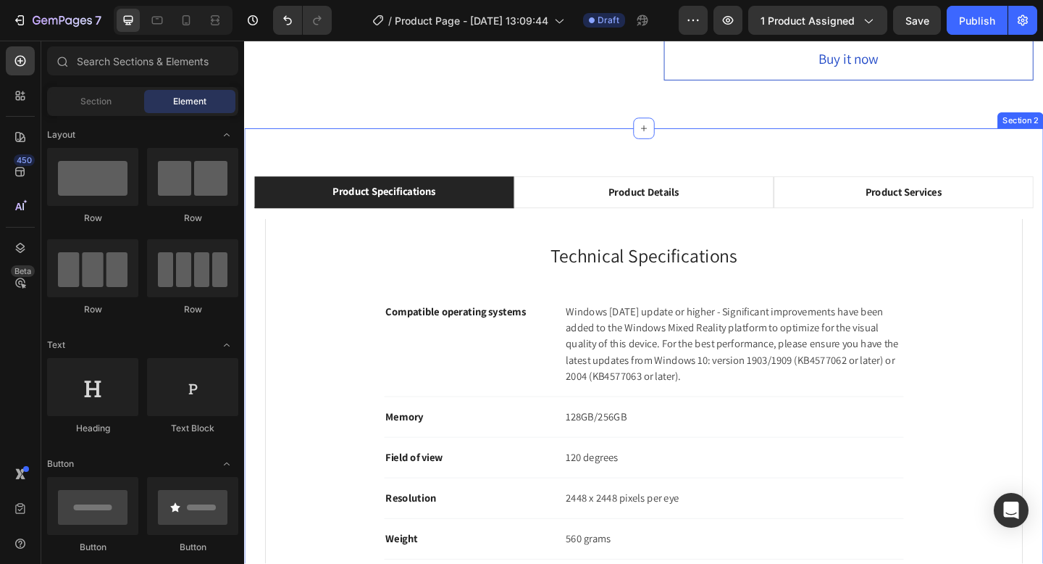
click at [1042, 140] on div "Product Specifications Product Details Product Services Technical Specification…" at bounding box center [678, 458] width 869 height 644
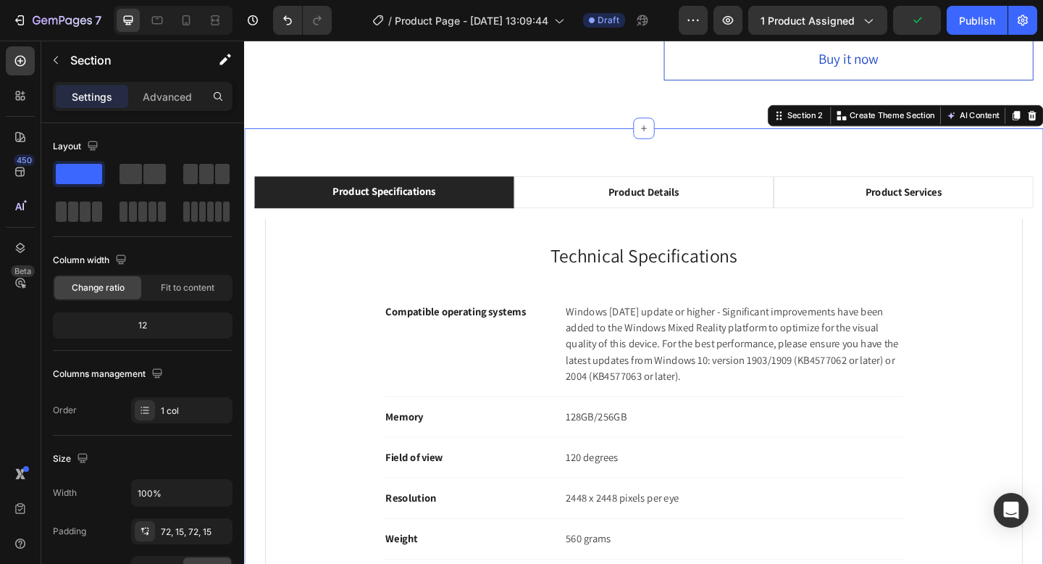
click at [1042, 119] on div "Section 2 You can create reusable sections Create Theme Section AI Content Writ…" at bounding box center [963, 122] width 300 height 23
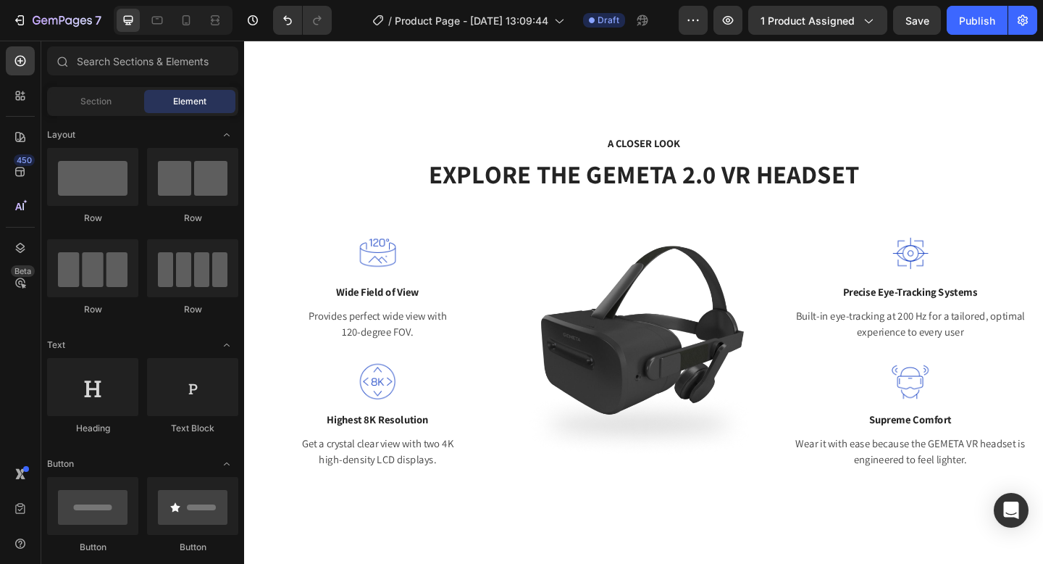
scroll to position [643, 0]
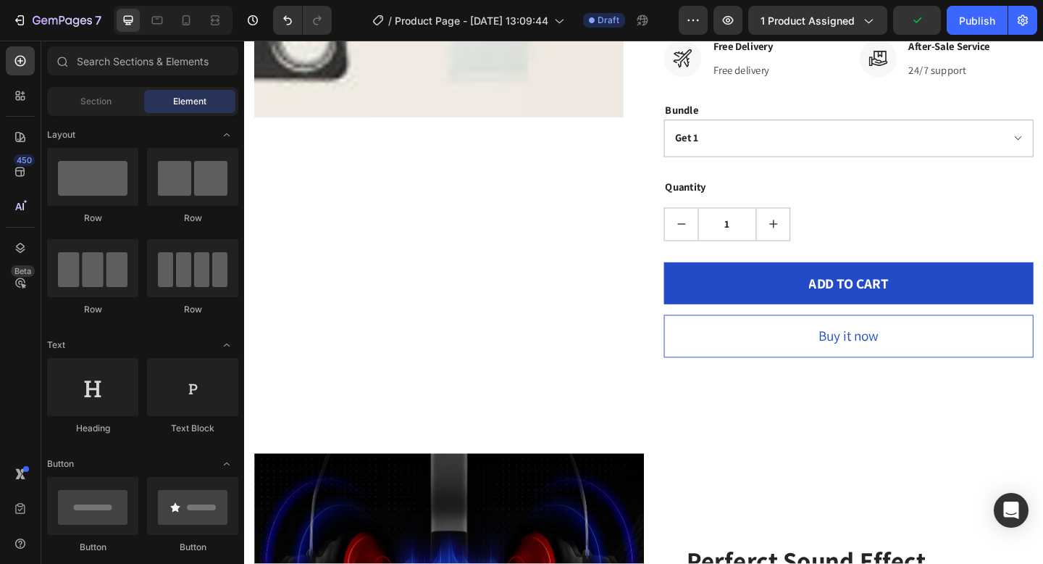
scroll to position [332, 0]
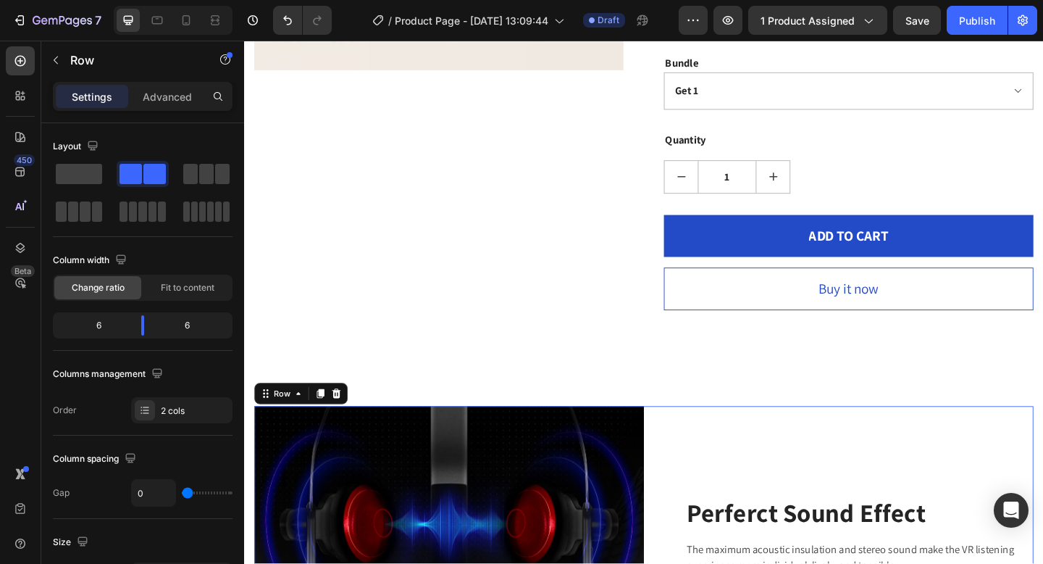
scroll to position [486, 0]
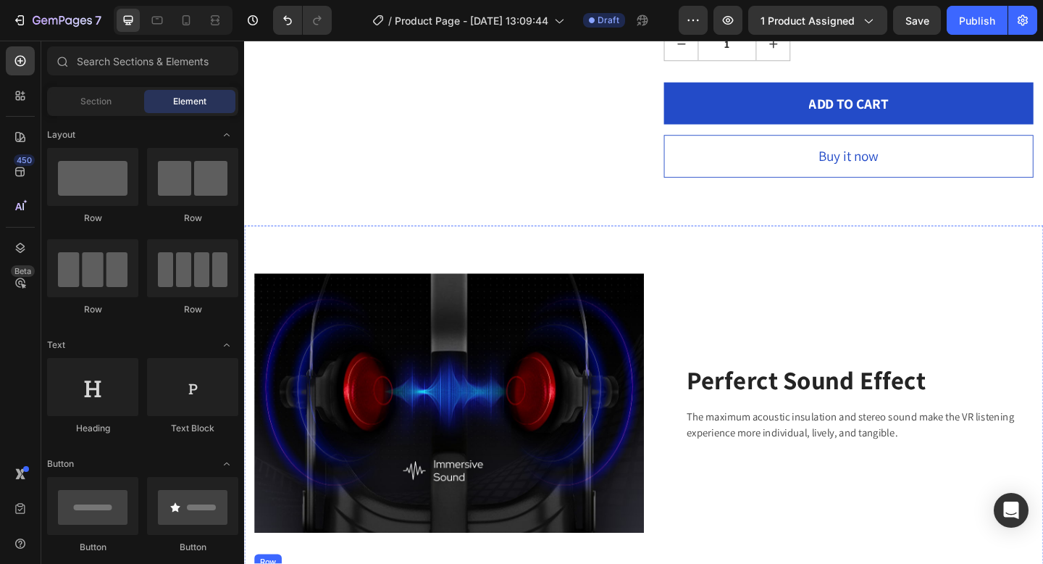
scroll to position [594, 0]
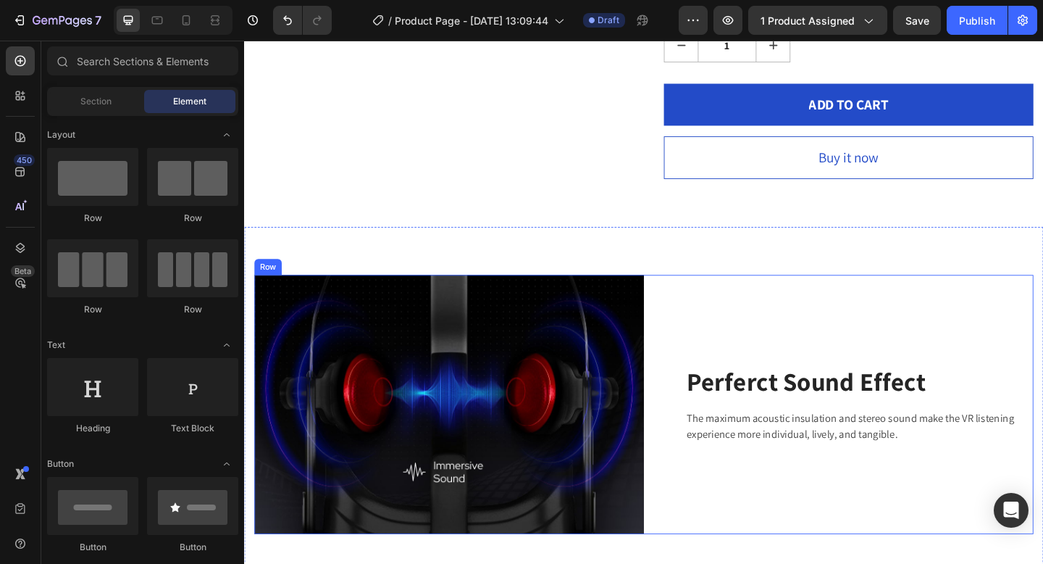
click at [1003, 307] on div "Perferct Sound Effect Heading The maximum acoustic insulation and stereo sound …" at bounding box center [891, 437] width 424 height 282
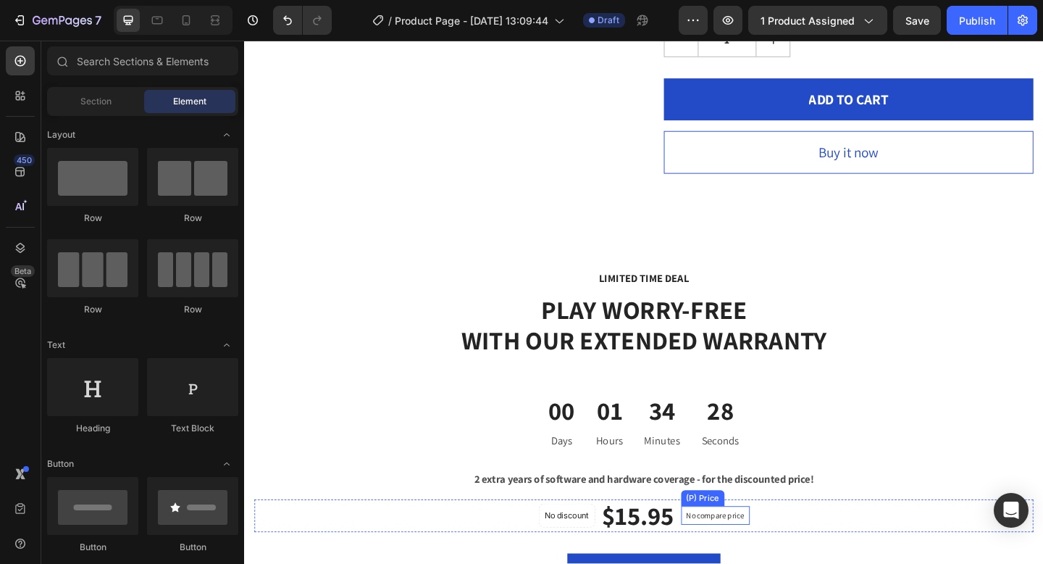
scroll to position [598, 0]
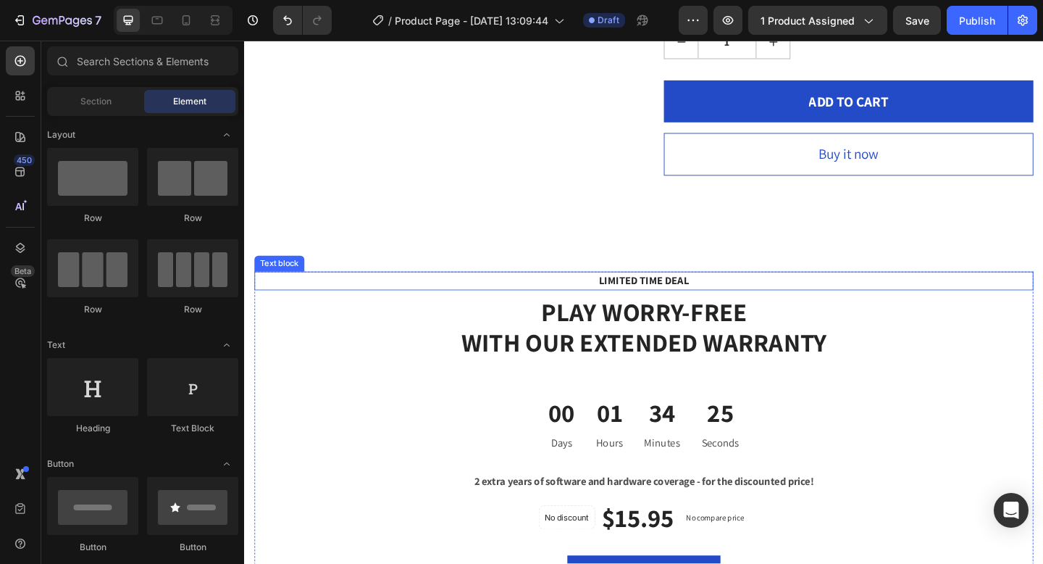
click at [884, 304] on p "LIMITED TIME DEAL" at bounding box center [678, 301] width 821 height 17
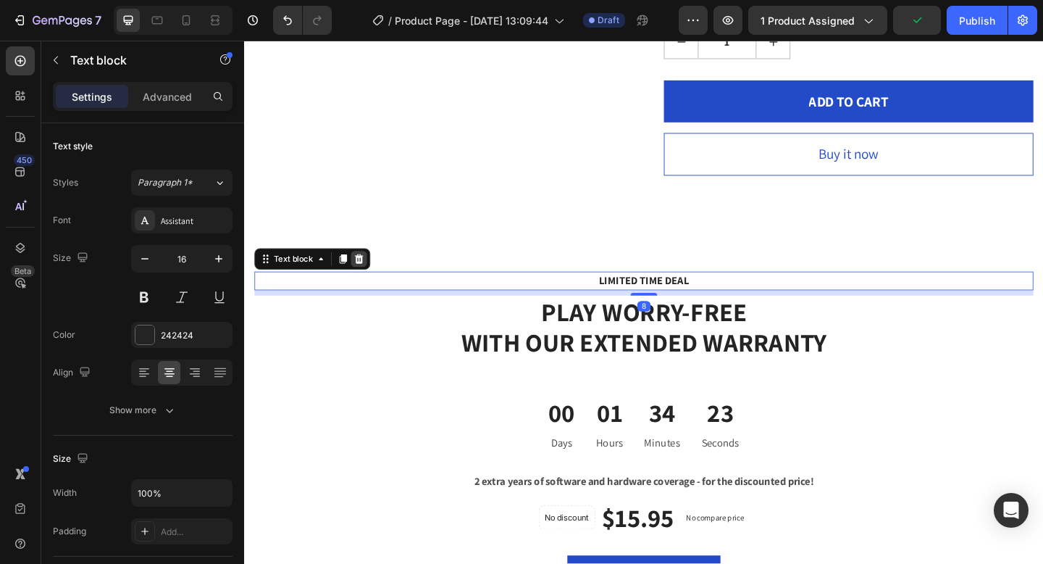
click at [369, 282] on icon at bounding box center [368, 278] width 9 height 10
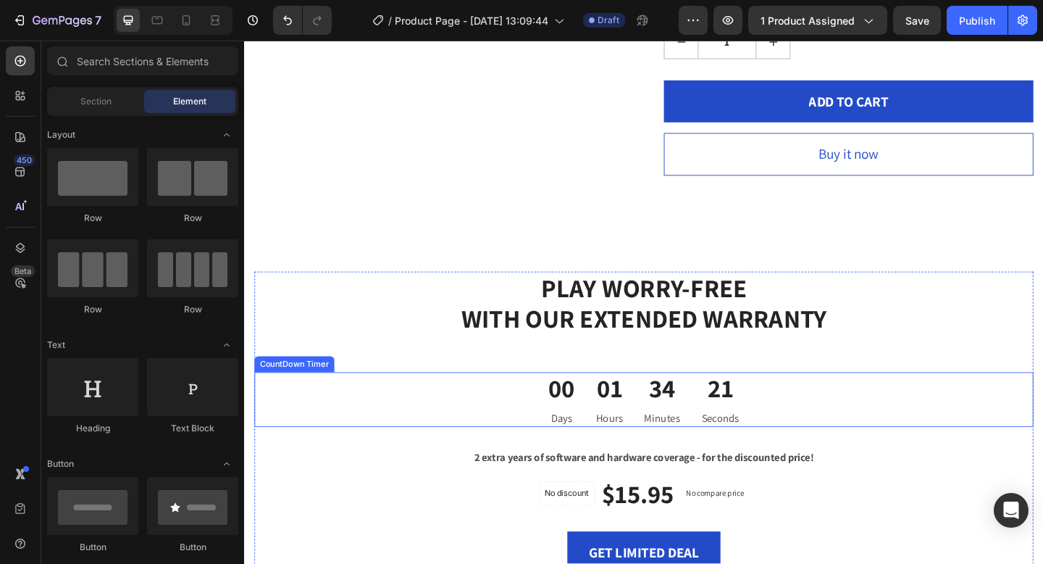
click at [966, 404] on div "00 Days 01 Hours 34 Minutes 21 Seconds" at bounding box center [679, 430] width 848 height 59
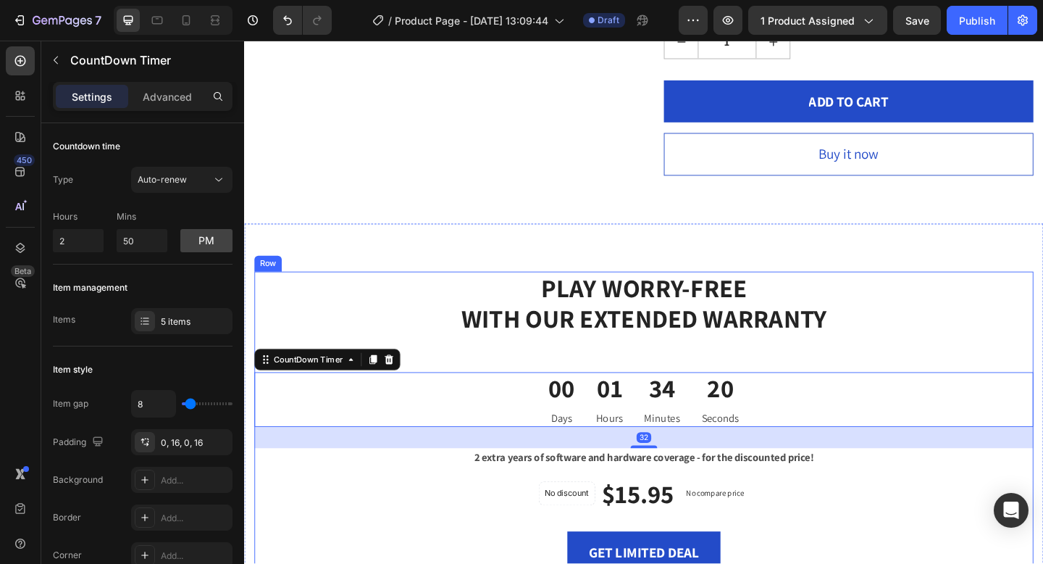
click at [973, 366] on div "PLAY WORRY-FREE WITH OUR EXTENDED WARRANTY Heading 00 Days 01 Hours 34 Minutes …" at bounding box center [679, 456] width 848 height 329
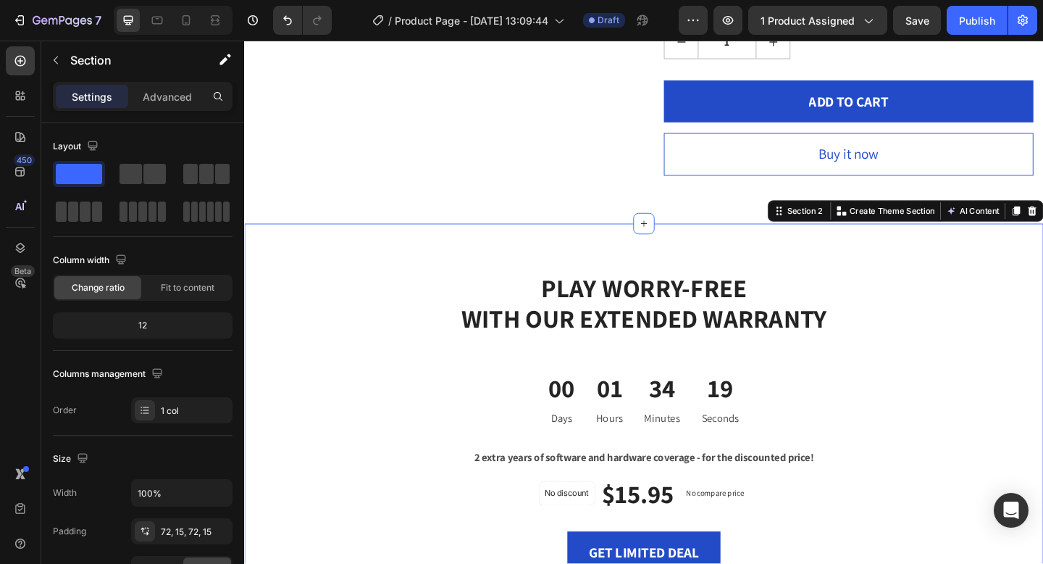
click at [1003, 275] on div "PLAY WORRY-FREE WITH OUR EXTENDED WARRANTY Heading 00 Days 01 Hours 34 Minutes …" at bounding box center [678, 477] width 869 height 474
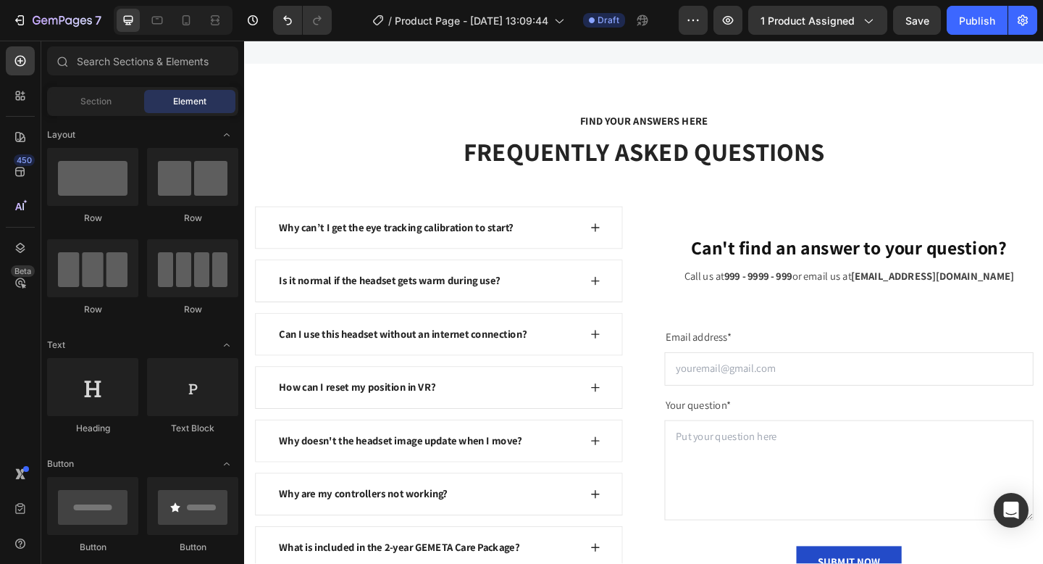
scroll to position [1422, 0]
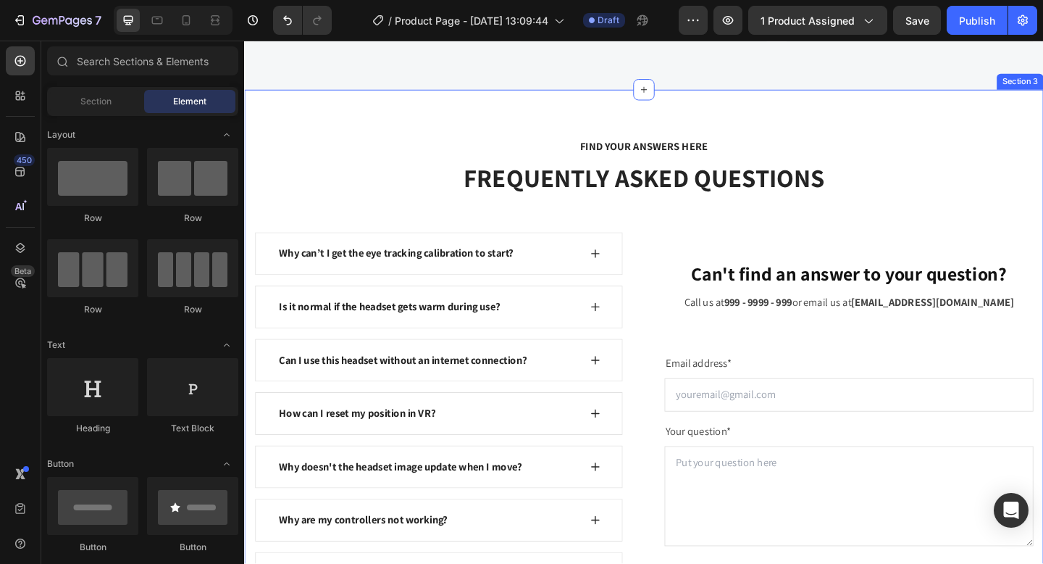
click at [978, 130] on div "FIND YOUR ANSWERS HERE Text block FREQUENTLY ASKED QUESTIONS Heading Row Why ca…" at bounding box center [678, 415] width 869 height 642
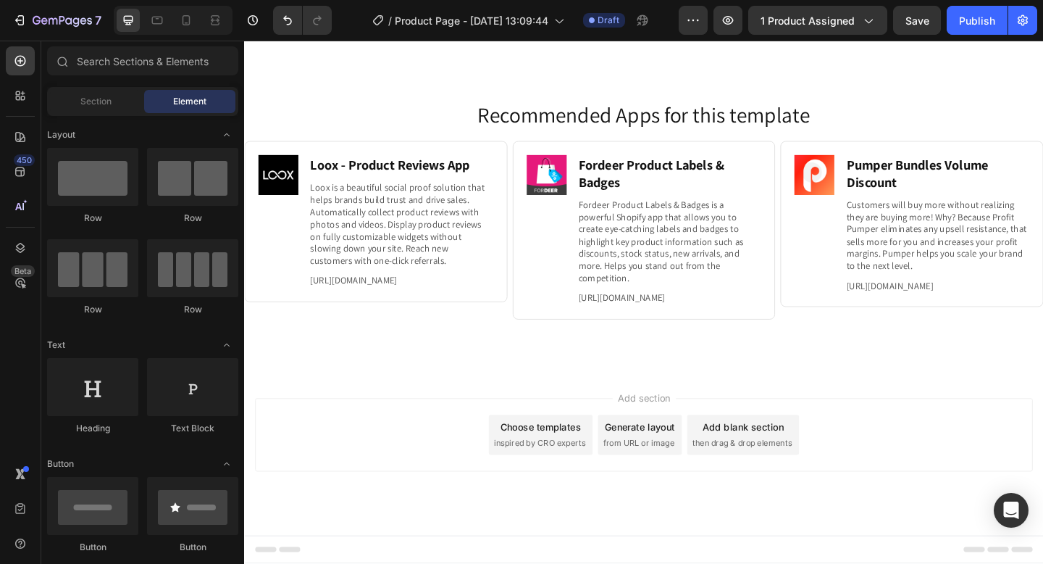
scroll to position [1563, 0]
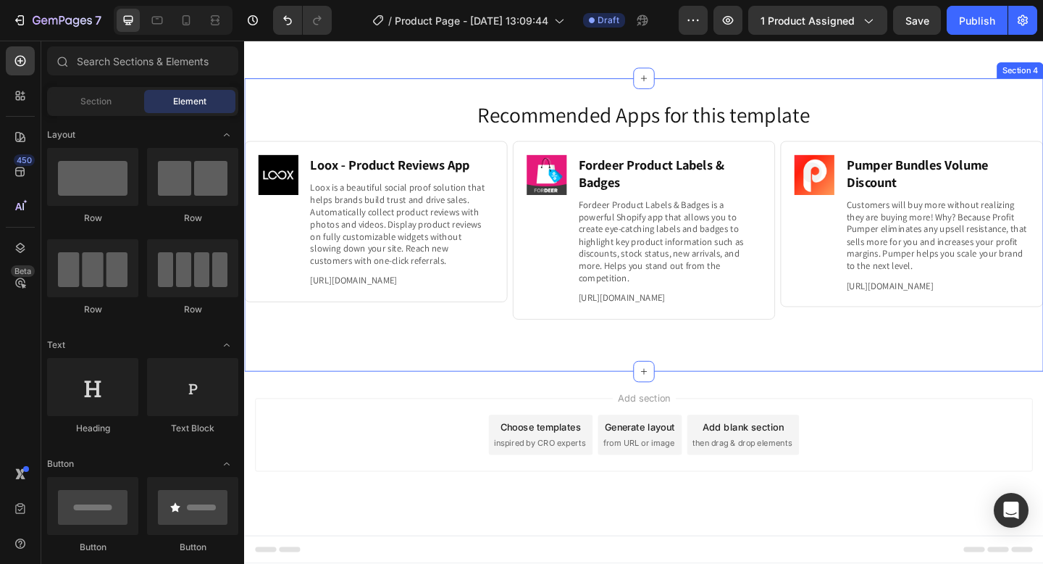
click at [966, 92] on div "Recommended Apps for this template Heading Image Loox ‑ Product Reviews App Hea…" at bounding box center [678, 241] width 869 height 318
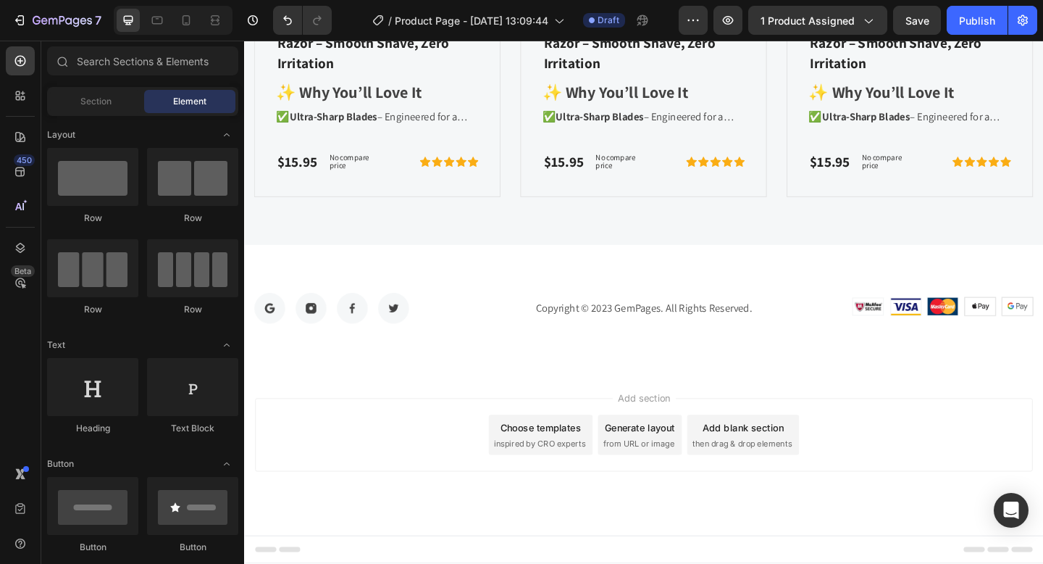
scroll to position [1253, 0]
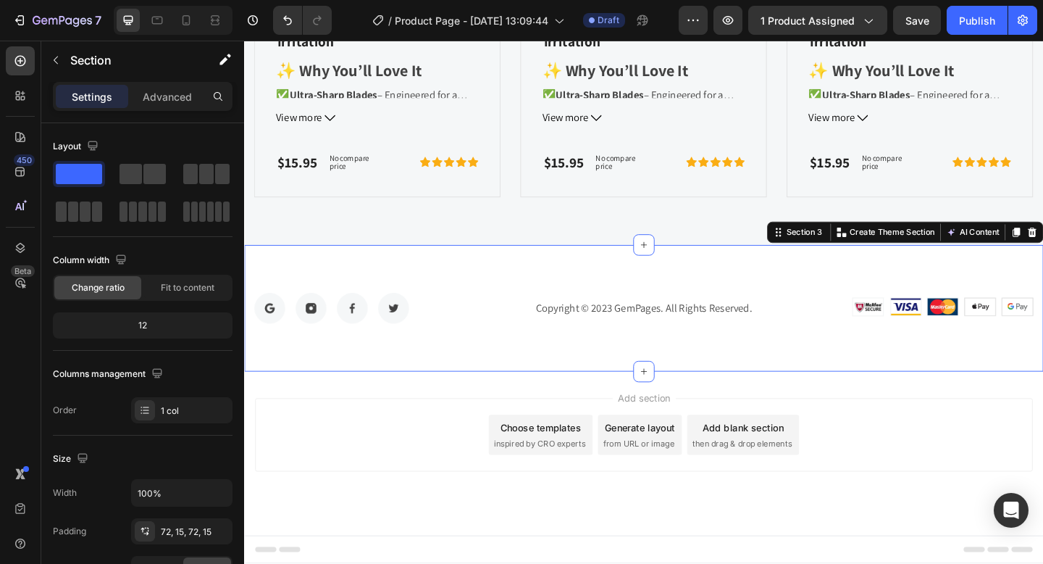
click at [910, 367] on div "Image Image Image Image Row Copyright © 2023 GemPages. All Rights Reserved. Tex…" at bounding box center [678, 332] width 869 height 138
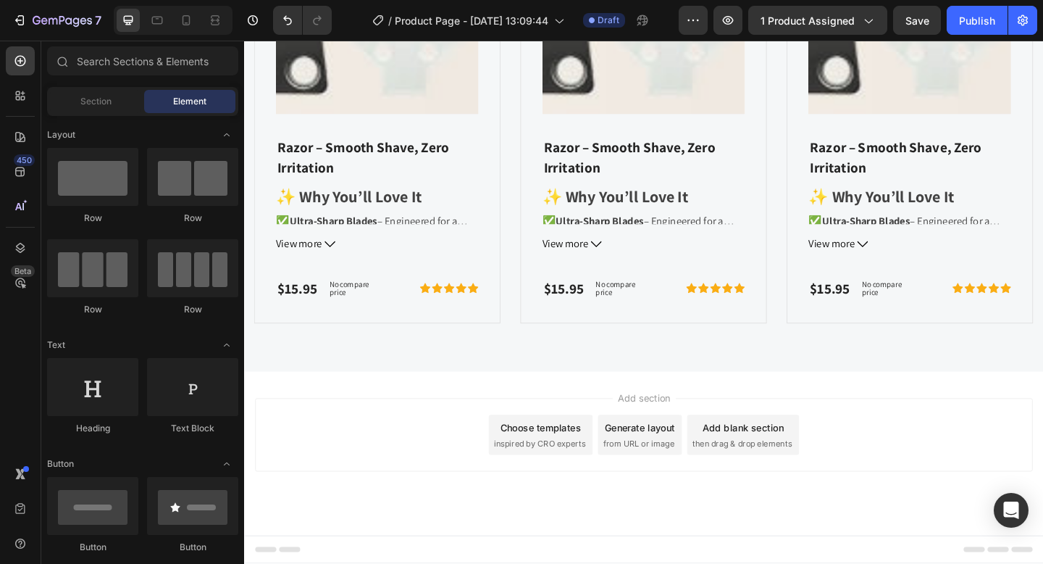
click at [684, 427] on span "Add section" at bounding box center [679, 429] width 69 height 15
click at [627, 473] on div "Add section Choose templates inspired by CRO experts Generate layout from URL o…" at bounding box center [679, 470] width 846 height 80
click at [882, 482] on div "Add section Choose templates inspired by CRO experts Generate layout from URL o…" at bounding box center [679, 470] width 846 height 80
click at [838, 459] on div "Add blank section then drag & drop elements" at bounding box center [787, 469] width 122 height 43
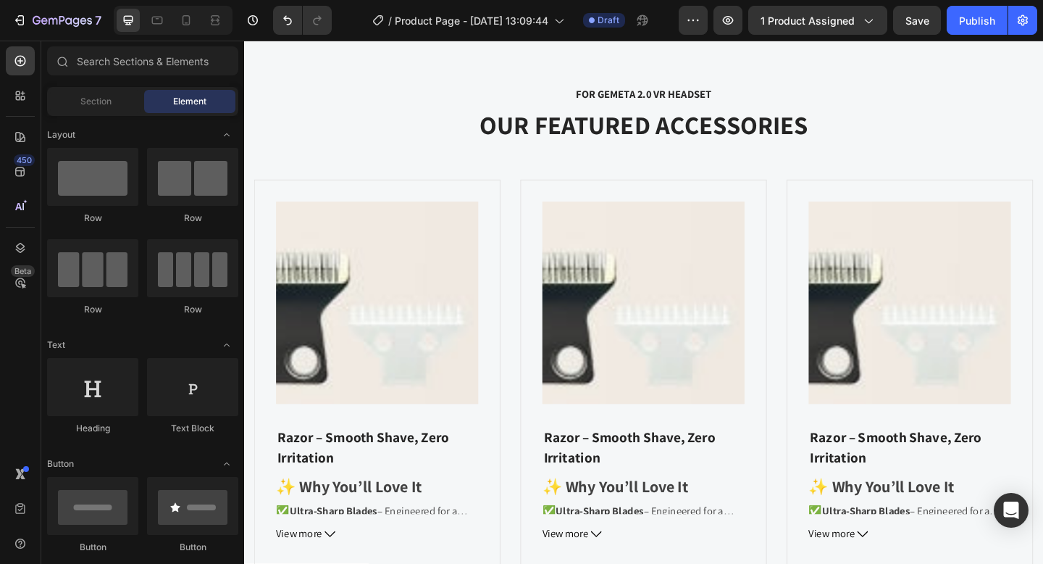
scroll to position [675, 0]
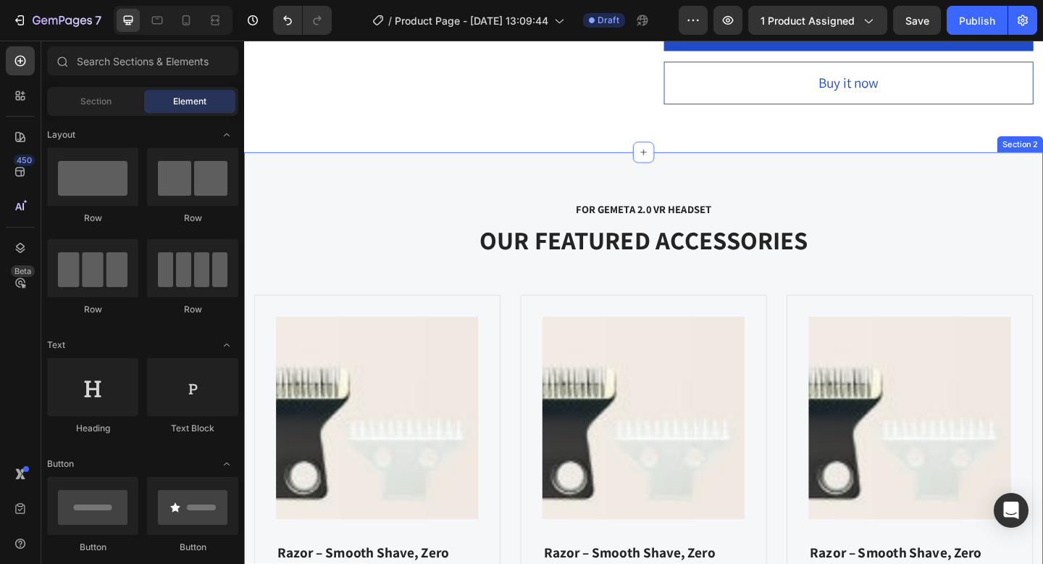
click at [1042, 167] on div "FOR GEMETA 2.0 VR HEADSET Text block OUR FEATURED ACCESSORIES Heading Product I…" at bounding box center [678, 501] width 869 height 679
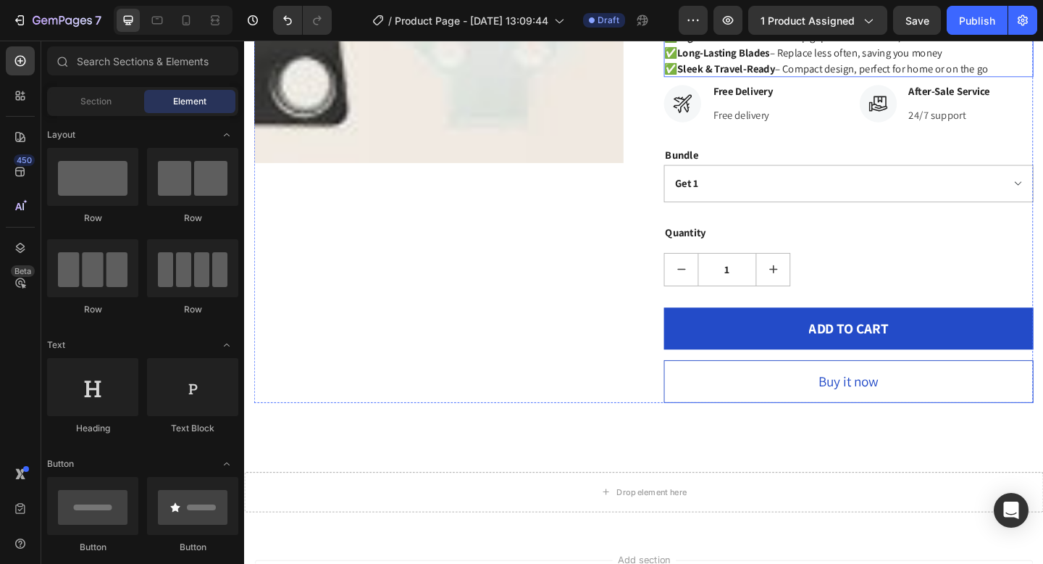
scroll to position [251, 0]
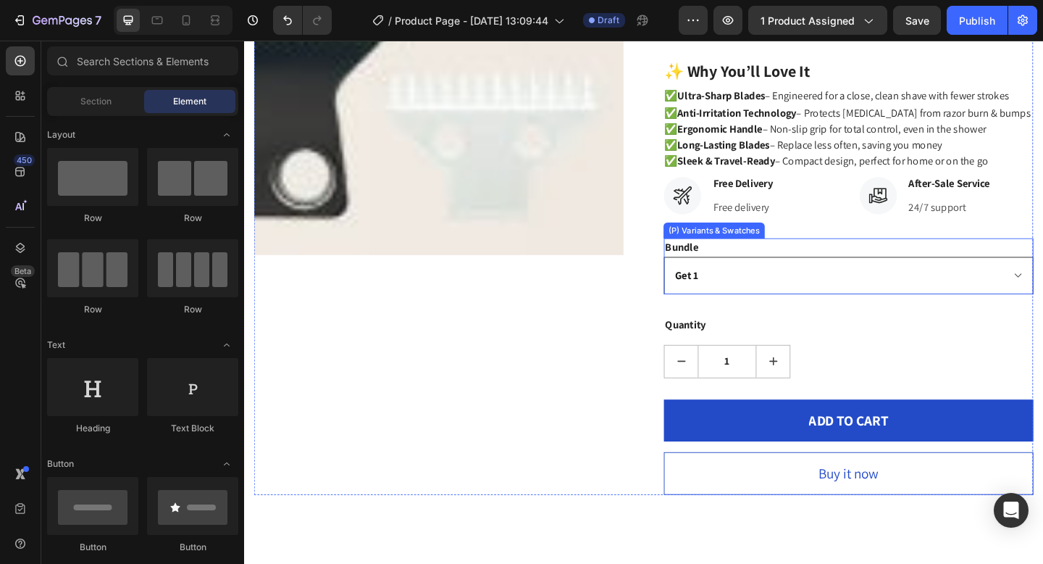
click at [890, 306] on select "Get 1 Get 2 Get 3" at bounding box center [901, 296] width 402 height 41
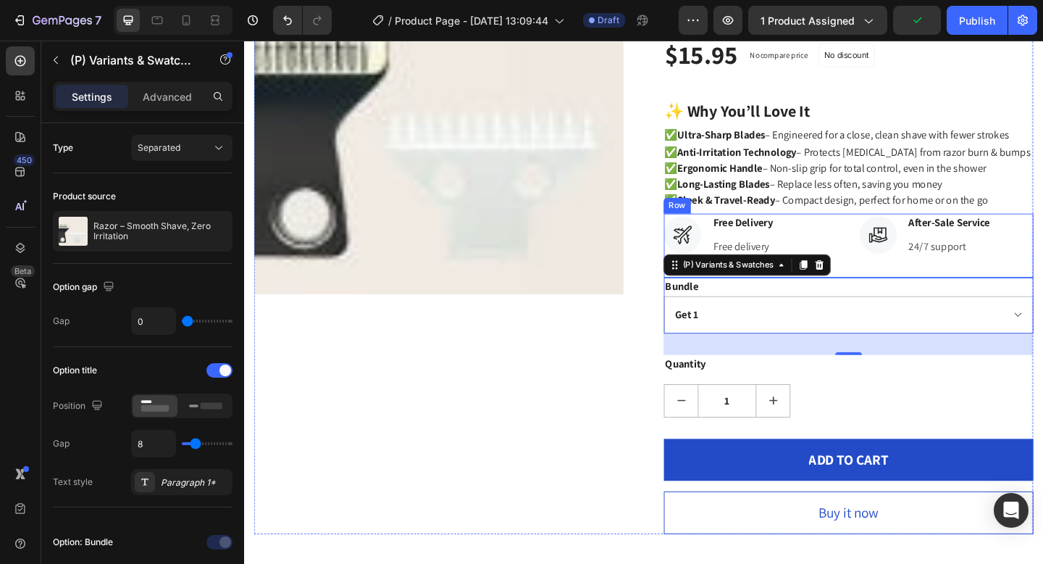
scroll to position [0, 0]
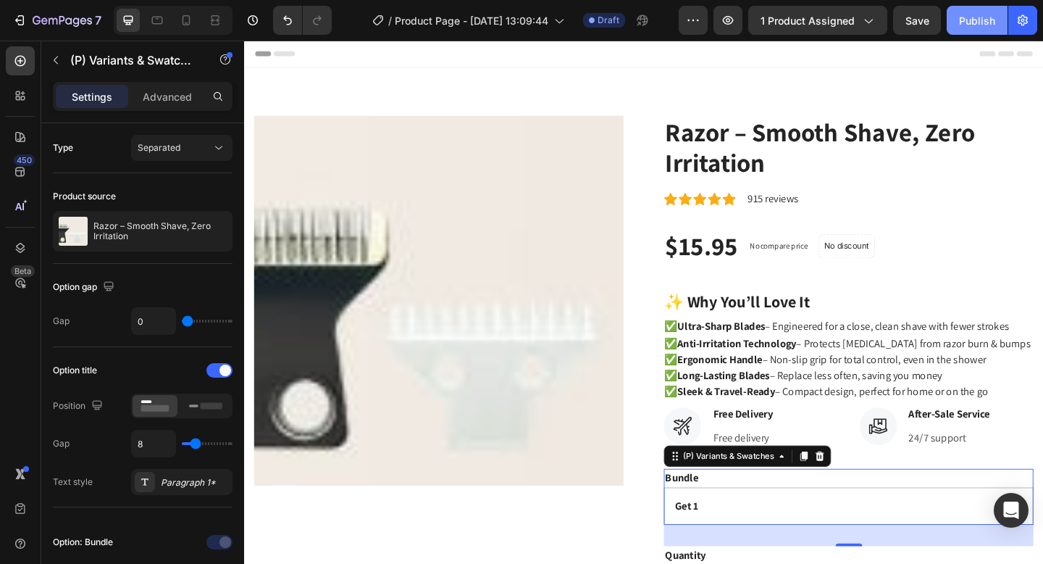
click at [984, 12] on button "Publish" at bounding box center [977, 20] width 61 height 29
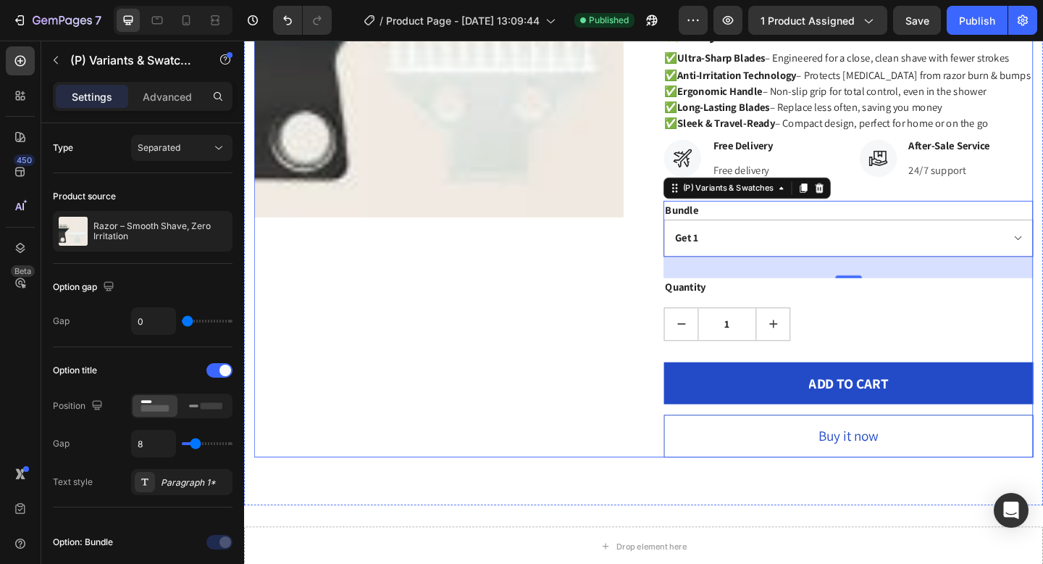
scroll to position [365, 0]
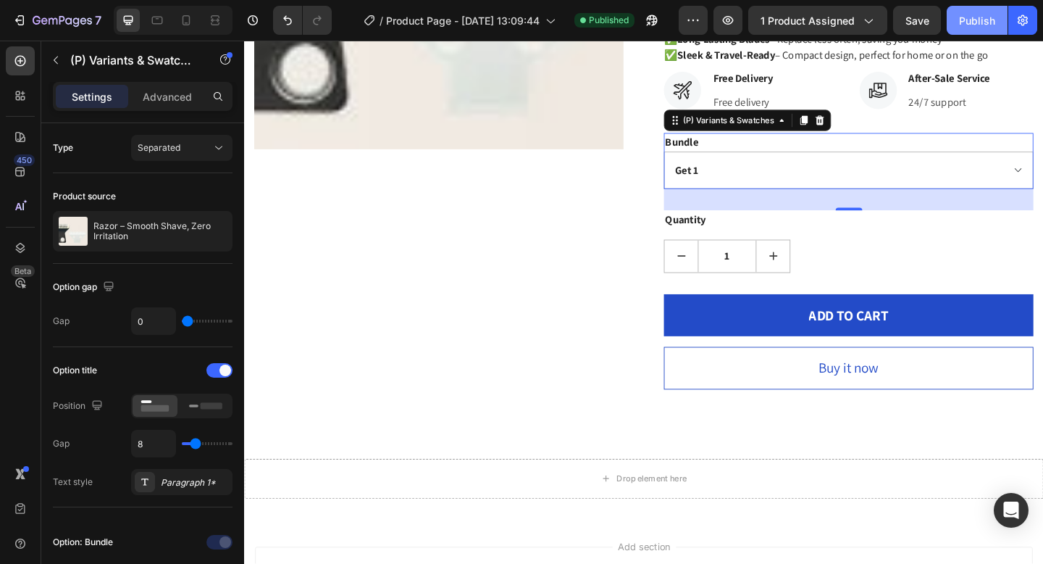
click at [985, 21] on div "Publish" at bounding box center [977, 20] width 36 height 15
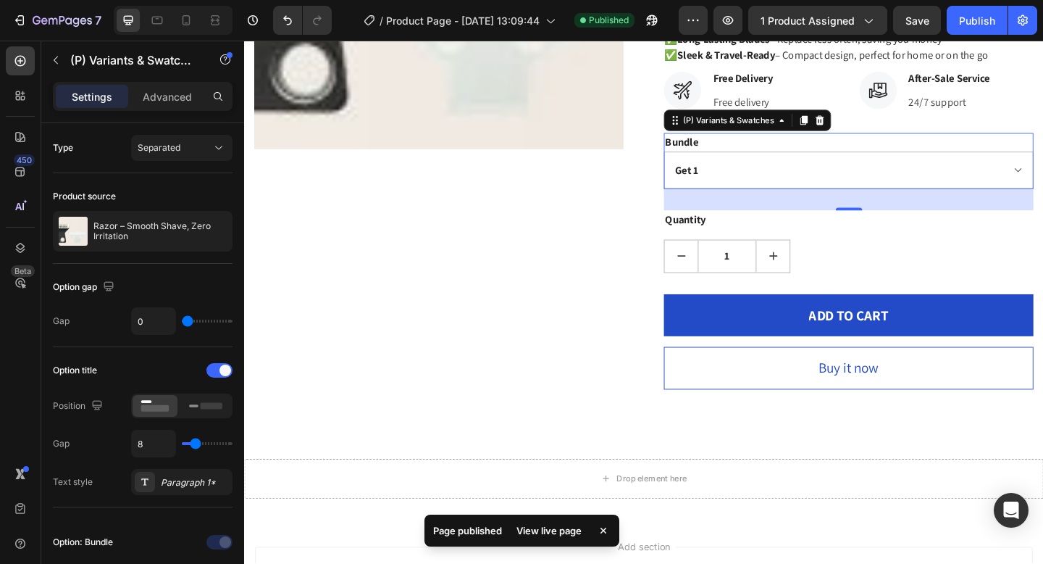
click at [551, 534] on div "View live page" at bounding box center [549, 530] width 83 height 20
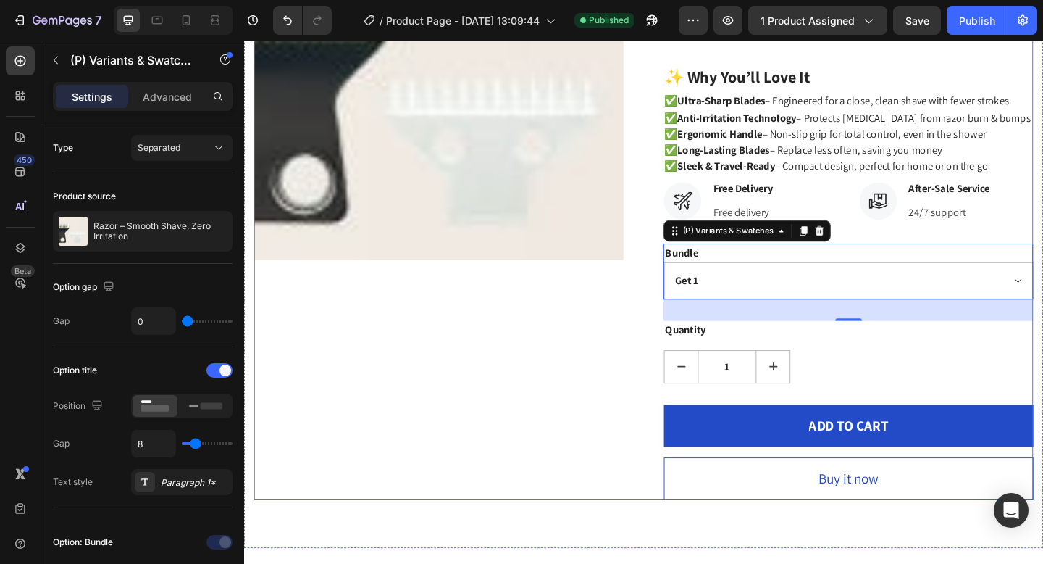
scroll to position [100, 0]
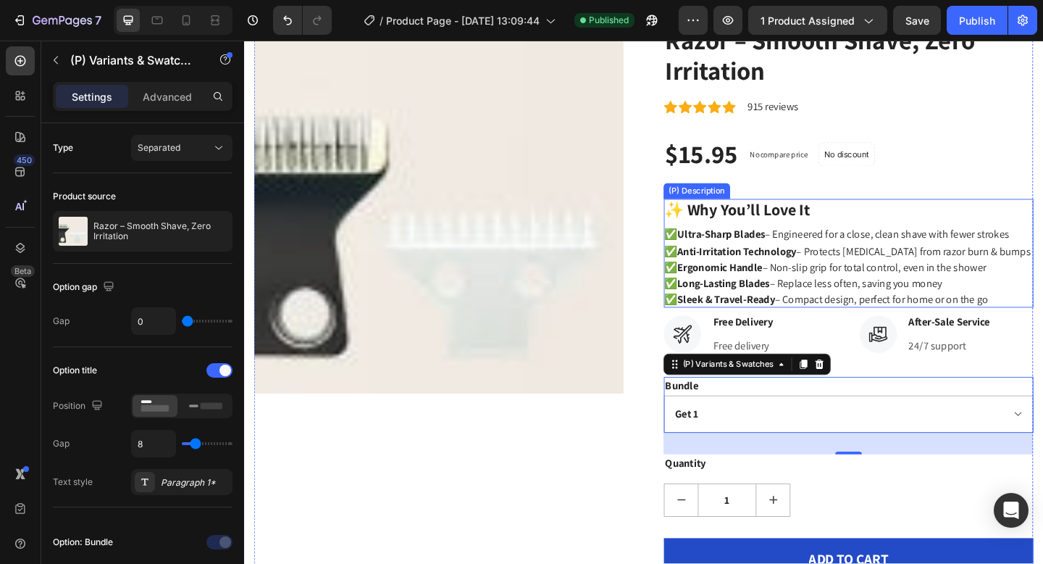
click at [786, 281] on strong "Ergonomic Handle" at bounding box center [761, 287] width 93 height 15
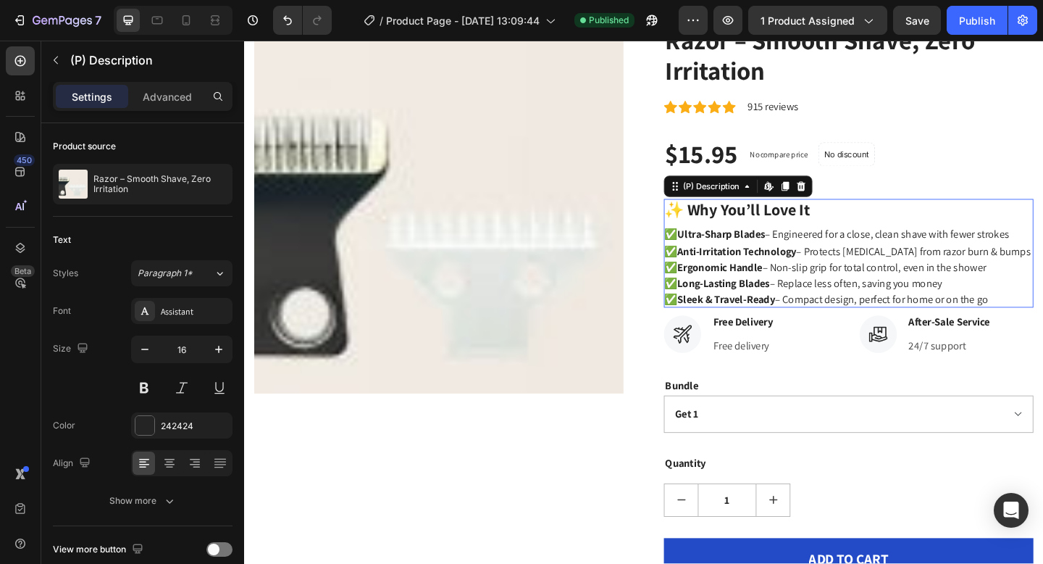
click at [786, 281] on strong "Ergonomic Handle" at bounding box center [761, 287] width 93 height 15
click at [820, 293] on p "✅ Ultra-Sharp Blades – Engineered for a close, clean shave with fewer strokes ✅…" at bounding box center [899, 286] width 399 height 86
click at [769, 205] on div "(P) Description" at bounding box center [752, 199] width 67 height 13
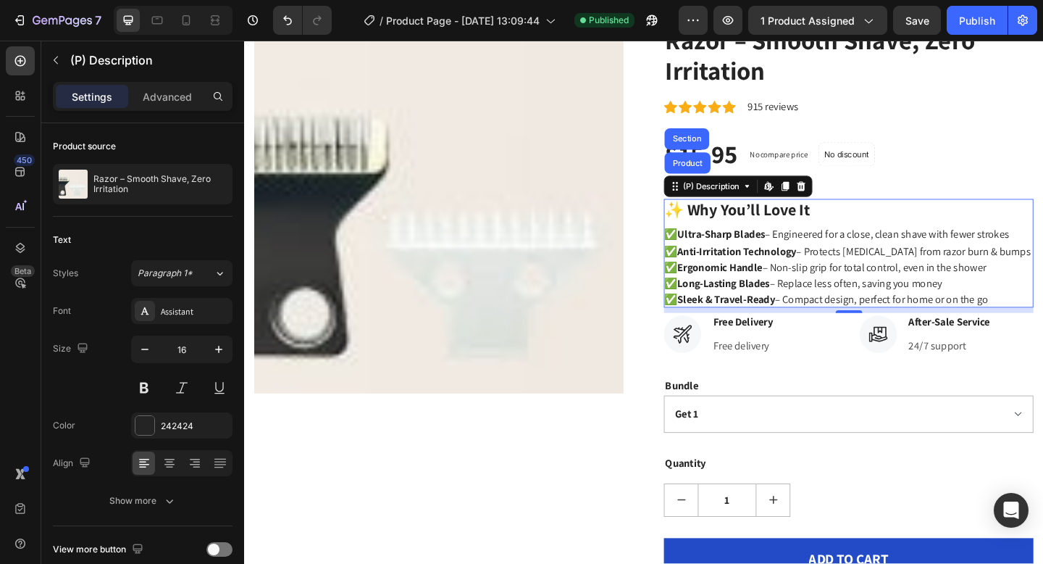
click at [797, 286] on strong "Ergonomic Handle" at bounding box center [761, 287] width 93 height 15
click at [812, 319] on strong "Sleek & Travel-Ready" at bounding box center [768, 321] width 106 height 15
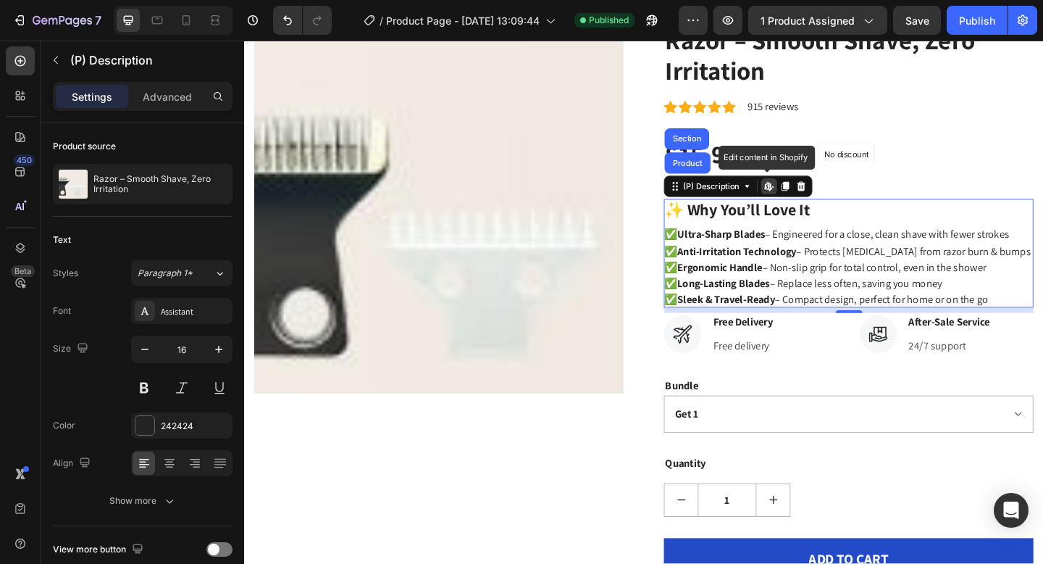
click at [812, 319] on strong "Sleek & Travel-Ready" at bounding box center [768, 321] width 106 height 15
click at [816, 297] on p "✅ Ultra-Sharp Blades – Engineered for a close, clean shave with fewer strokes ✅…" at bounding box center [899, 286] width 399 height 86
click at [817, 202] on icon at bounding box center [817, 202] width 4 height 4
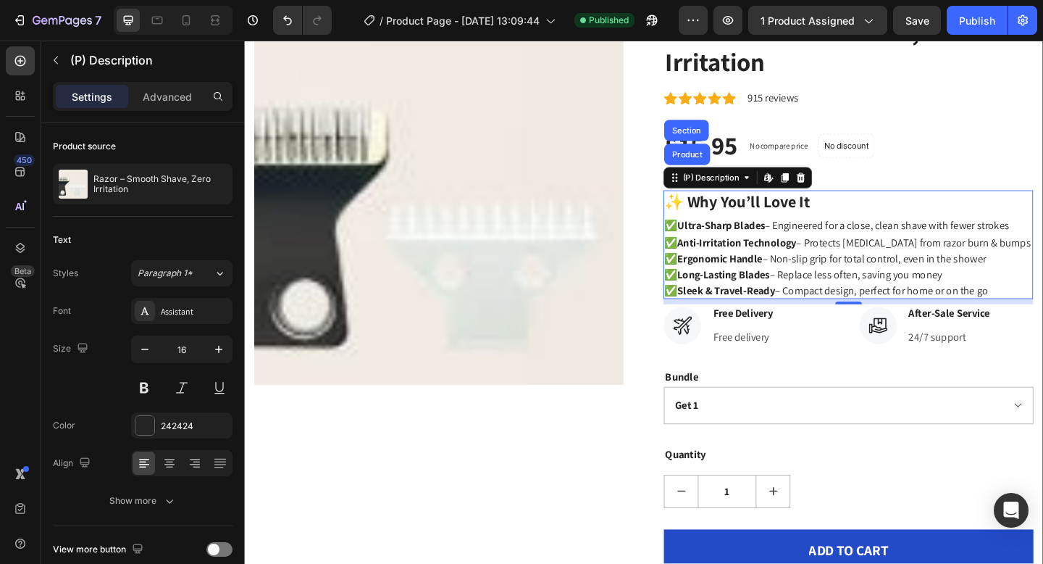
scroll to position [110, 0]
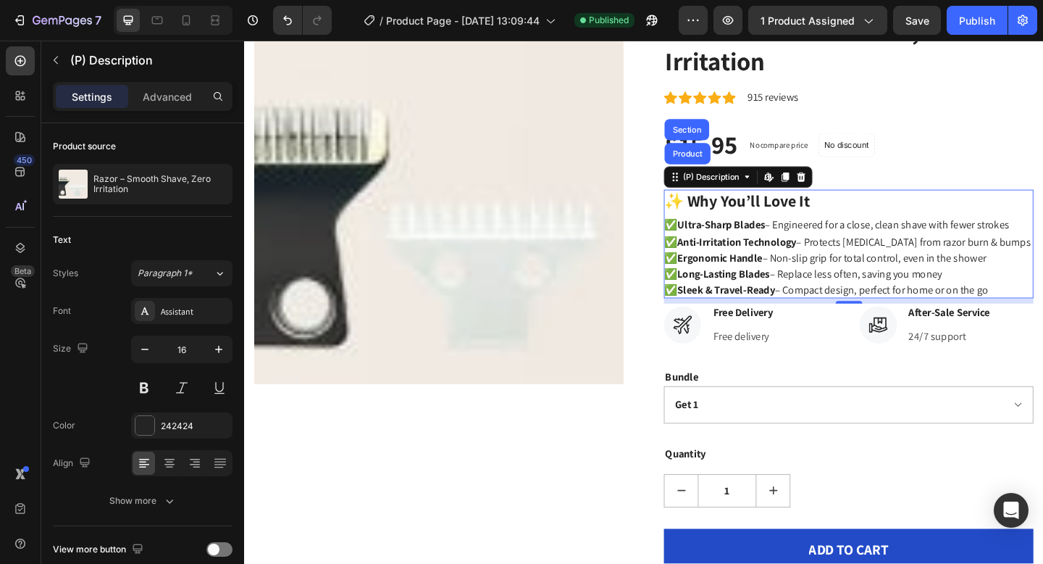
click at [854, 235] on p "✅ Ultra-Sharp Blades – Engineered for a close, clean shave with fewer strokes ✅…" at bounding box center [899, 276] width 399 height 86
